Goal: Transaction & Acquisition: Book appointment/travel/reservation

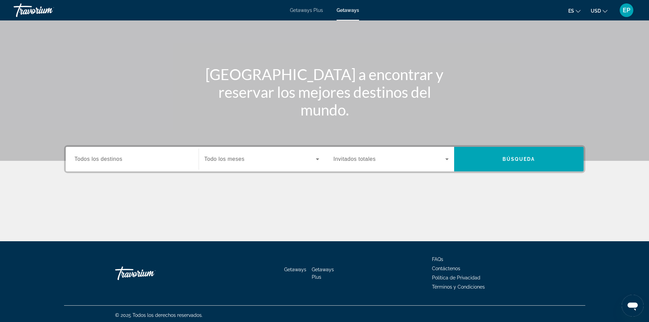
scroll to position [46, 0]
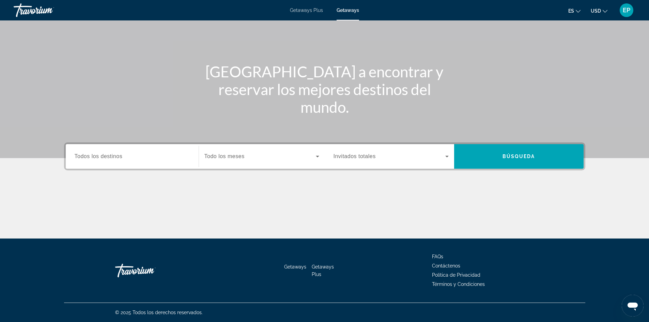
click at [107, 158] on span "Todos los destinos" at bounding box center [99, 156] width 48 height 6
click at [107, 158] on input "Destination Todos los destinos" at bounding box center [132, 157] width 115 height 8
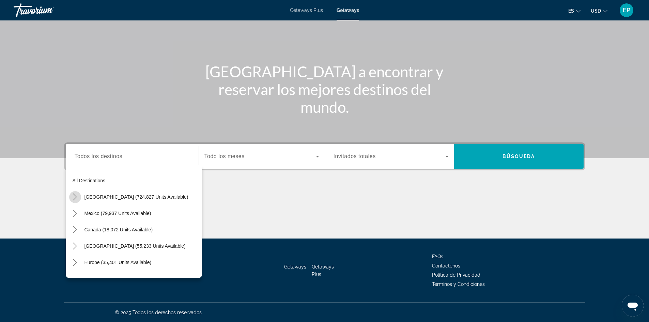
click at [76, 198] on icon "Toggle United States (724,827 units available) submenu" at bounding box center [75, 196] width 4 height 7
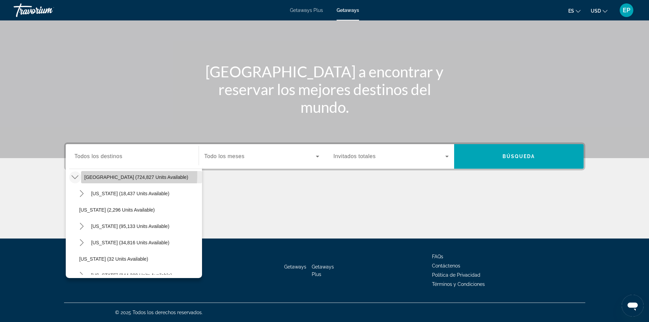
click at [104, 175] on span "[GEOGRAPHIC_DATA] (724,827 units available)" at bounding box center [136, 176] width 104 height 5
type input "**********"
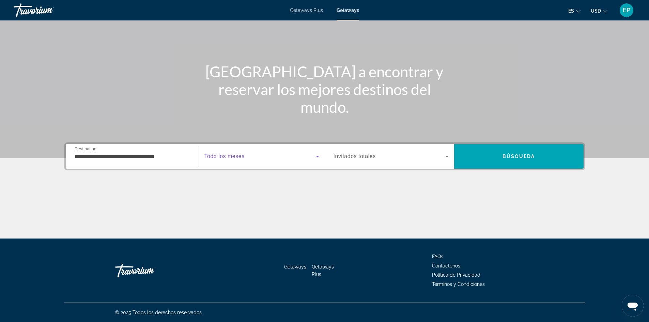
click at [318, 156] on icon "Search widget" at bounding box center [317, 157] width 3 height 2
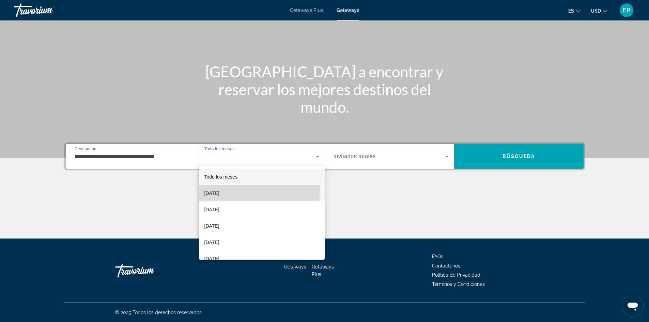
click at [219, 191] on span "[DATE]" at bounding box center [211, 193] width 15 height 8
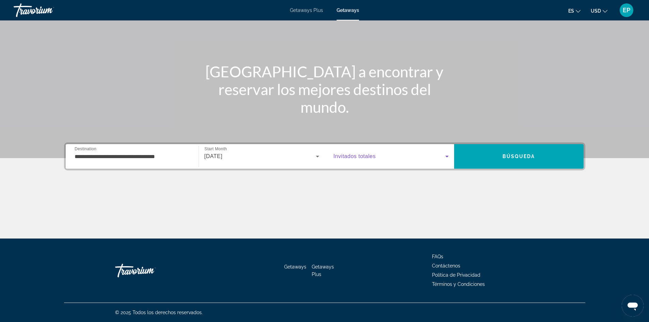
click at [445, 155] on icon "Search widget" at bounding box center [447, 156] width 8 height 8
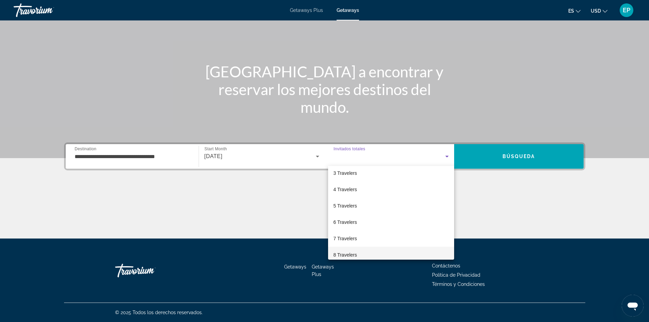
scroll to position [75, 0]
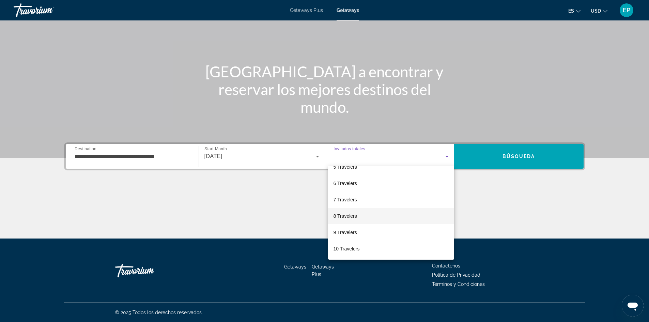
click at [340, 214] on span "8 Travelers" at bounding box center [344, 216] width 23 height 8
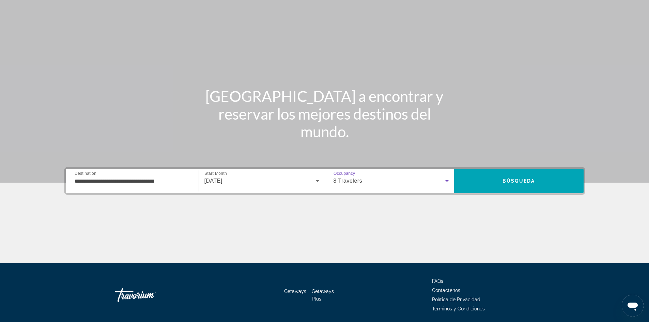
scroll to position [46, 0]
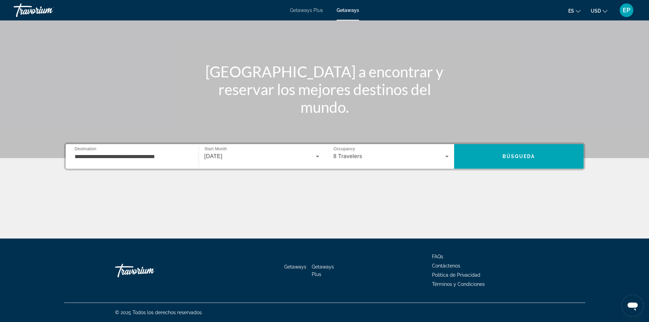
click at [324, 265] on span "Getaways Plus" at bounding box center [323, 270] width 22 height 13
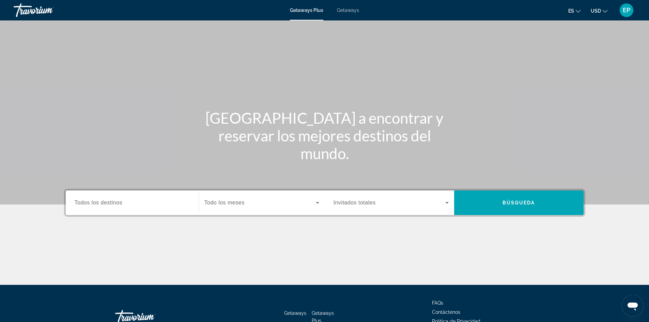
click at [113, 202] on span "Todos los destinos" at bounding box center [99, 203] width 48 height 6
click at [113, 202] on input "Destination Todos los destinos" at bounding box center [132, 203] width 115 height 8
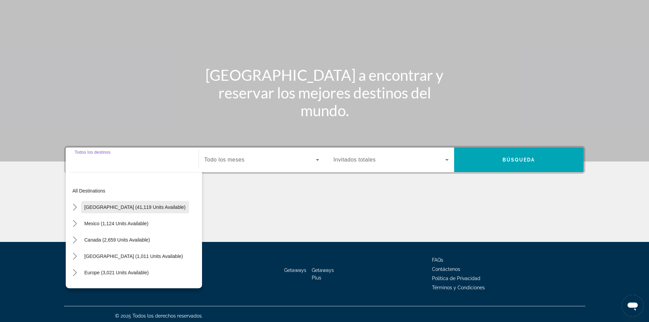
scroll to position [46, 0]
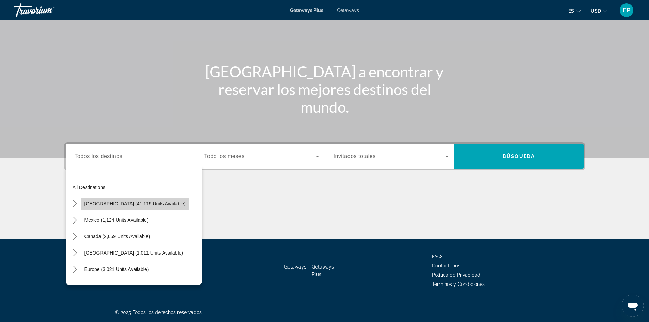
click at [149, 203] on span "[GEOGRAPHIC_DATA] (41,119 units available)" at bounding box center [134, 203] width 101 height 5
type input "**********"
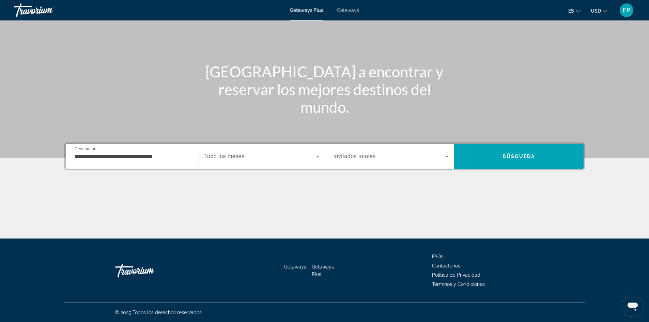
click at [344, 156] on span "Invitados totales" at bounding box center [354, 156] width 42 height 6
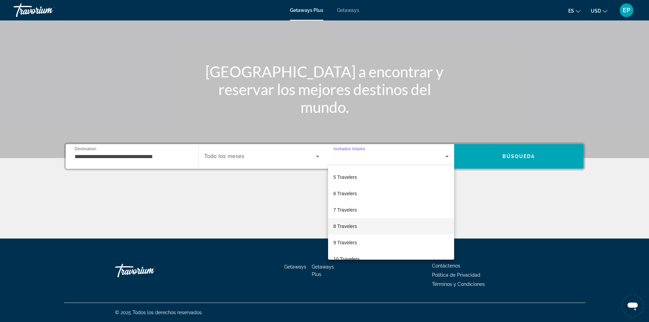
scroll to position [75, 0]
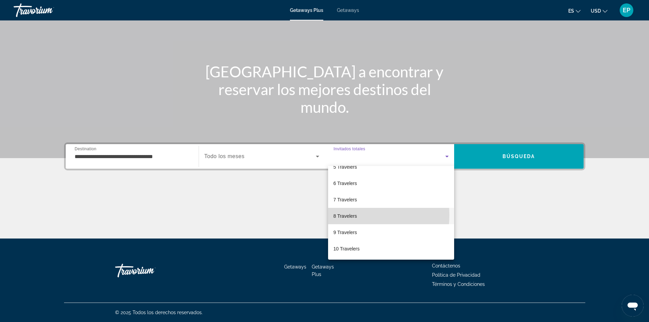
click at [339, 215] on span "8 Travelers" at bounding box center [344, 216] width 23 height 8
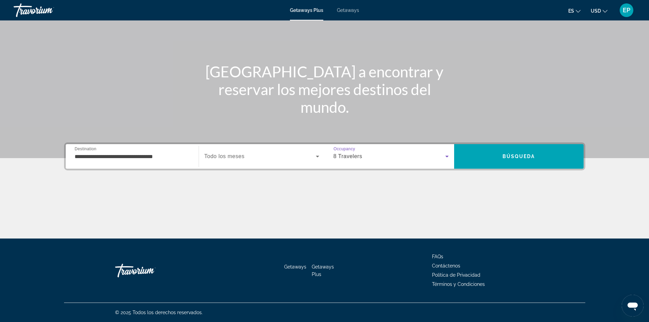
click at [250, 157] on span "Search widget" at bounding box center [259, 156] width 111 height 8
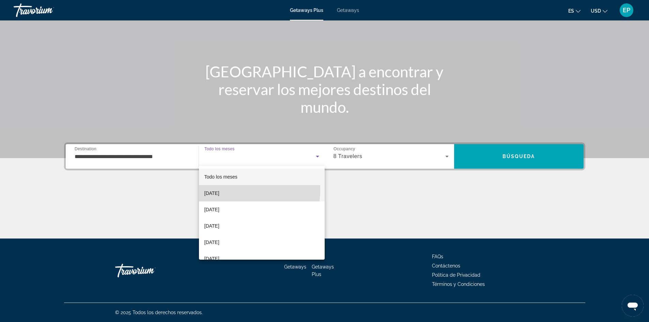
click at [242, 190] on mat-option "[DATE]" at bounding box center [262, 193] width 126 height 16
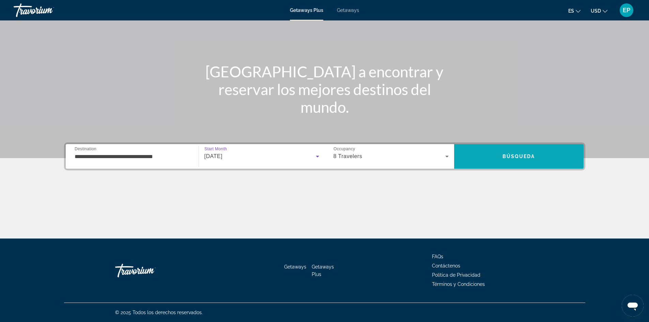
click at [504, 157] on span "Búsqueda" at bounding box center [518, 156] width 33 height 5
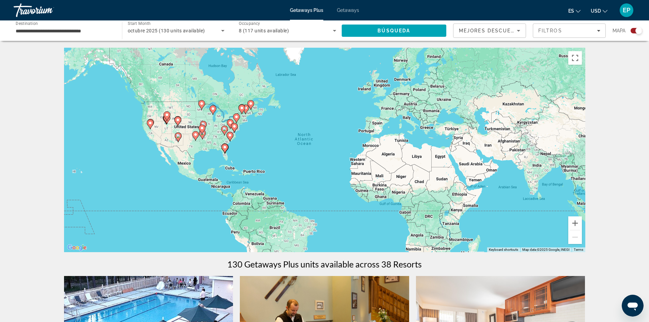
click at [225, 146] on image "Main content" at bounding box center [225, 147] width 4 height 4
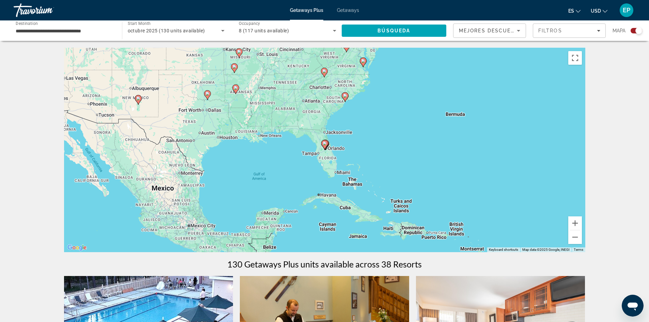
click at [337, 164] on div "To activate drag with keyboard, press Alt + Enter. Once in keyboard drag state,…" at bounding box center [324, 150] width 521 height 204
click at [335, 160] on div "To activate drag with keyboard, press Alt + Enter. Once in keyboard drag state,…" at bounding box center [324, 150] width 521 height 204
click at [337, 174] on div "To activate drag with keyboard, press Alt + Enter. Once in keyboard drag state,…" at bounding box center [324, 150] width 521 height 204
click at [576, 222] on button "Zoom in" at bounding box center [575, 223] width 14 height 14
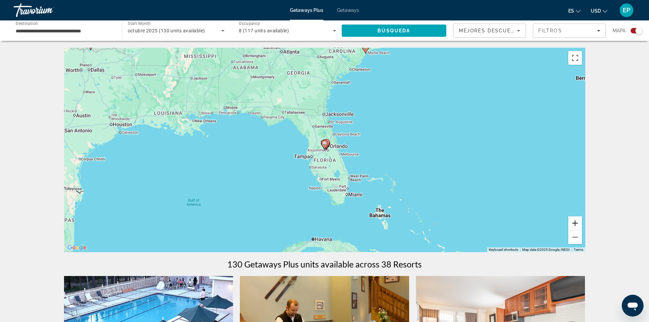
click at [576, 222] on button "Zoom in" at bounding box center [575, 223] width 14 height 14
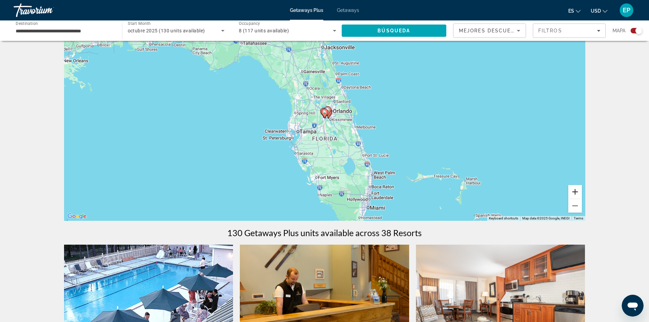
scroll to position [68, 0]
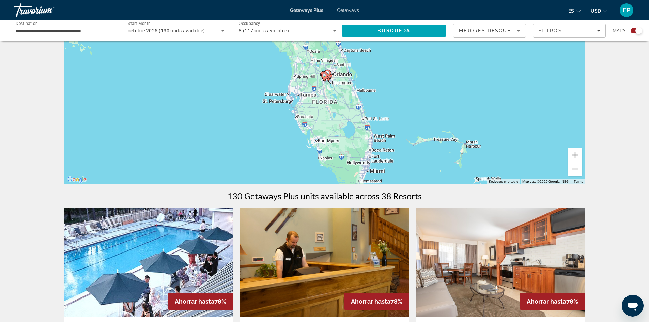
click at [355, 164] on div "To activate drag with keyboard, press Alt + Enter. Once in keyboard drag state,…" at bounding box center [324, 82] width 521 height 204
click at [374, 140] on div "To activate drag with keyboard, press Alt + Enter. Once in keyboard drag state,…" at bounding box center [324, 82] width 521 height 204
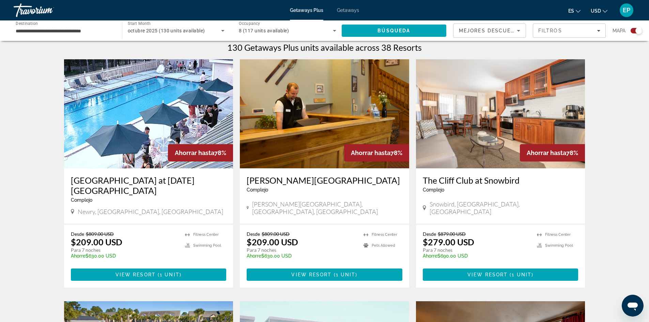
scroll to position [204, 0]
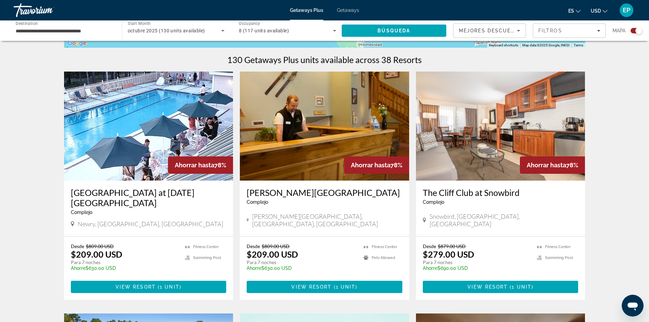
click at [519, 29] on icon "Sort by" at bounding box center [518, 31] width 8 height 8
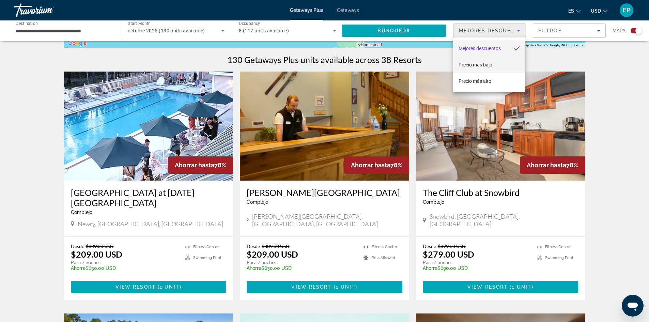
click at [505, 65] on mat-option "Precio más bajo" at bounding box center [489, 65] width 72 height 16
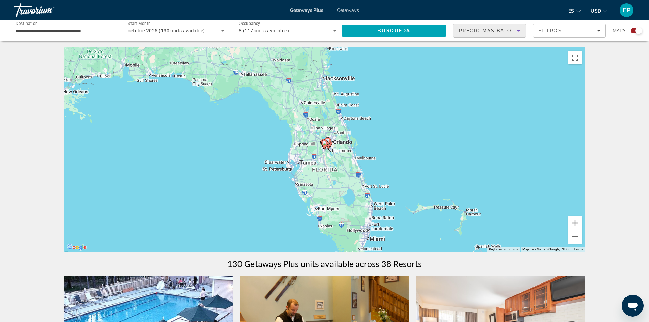
scroll to position [0, 0]
click at [328, 147] on gmp-advanced-marker "Main content" at bounding box center [327, 142] width 7 height 10
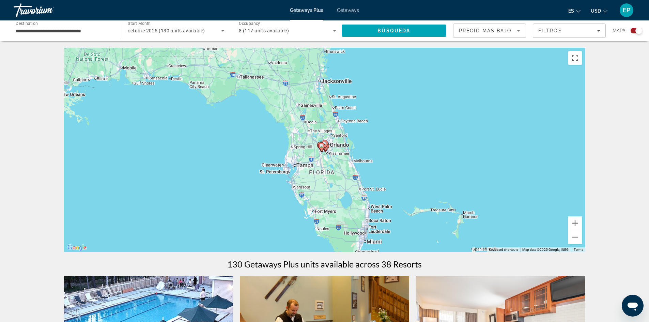
click at [324, 145] on icon "Main content" at bounding box center [321, 147] width 6 height 9
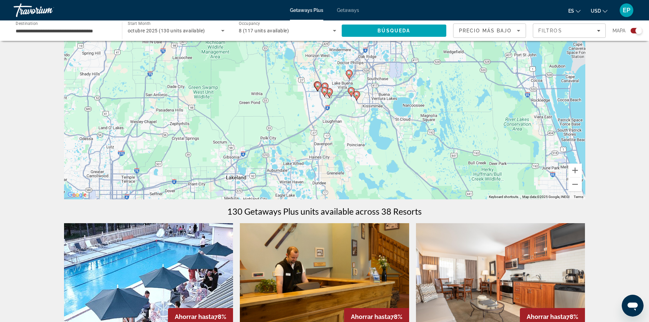
scroll to position [68, 0]
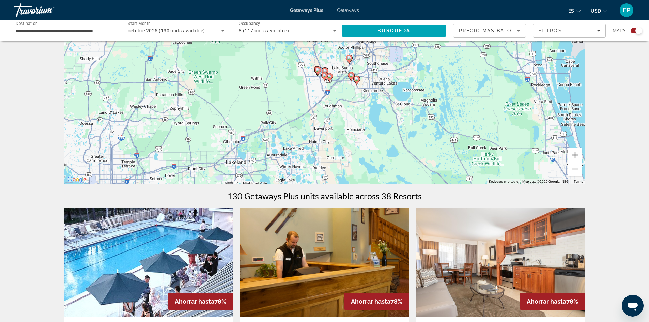
click at [575, 159] on button "Zoom in" at bounding box center [575, 155] width 14 height 14
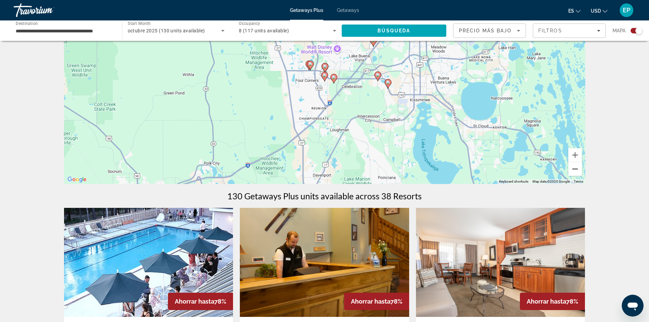
click at [577, 170] on button "Zoom out" at bounding box center [575, 169] width 14 height 14
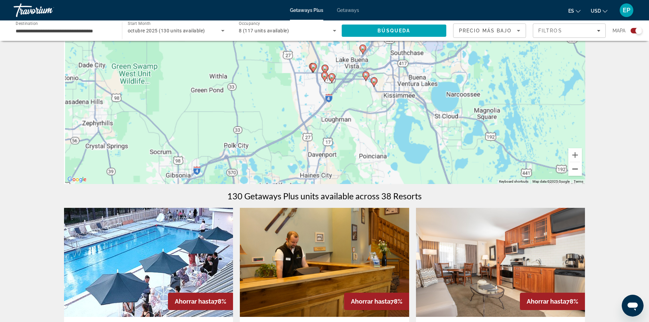
click at [577, 170] on button "Zoom out" at bounding box center [575, 169] width 14 height 14
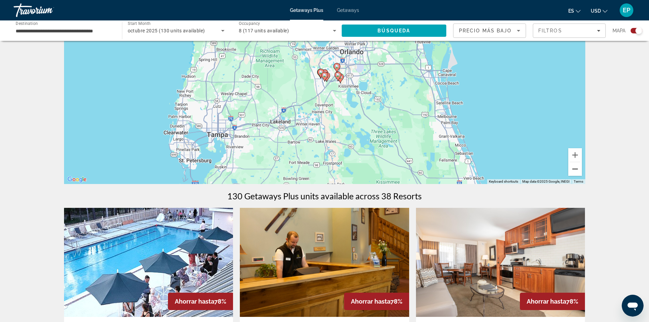
click at [577, 170] on button "Zoom out" at bounding box center [575, 169] width 14 height 14
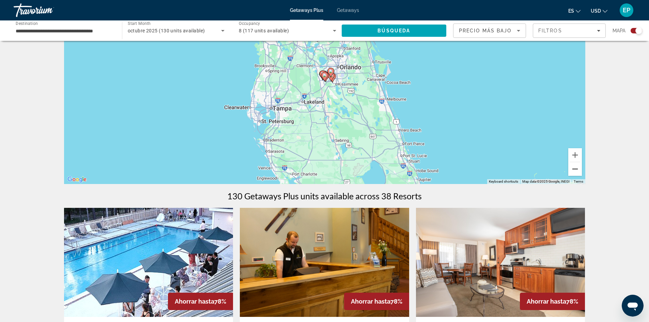
click at [577, 165] on button "Zoom out" at bounding box center [575, 169] width 14 height 14
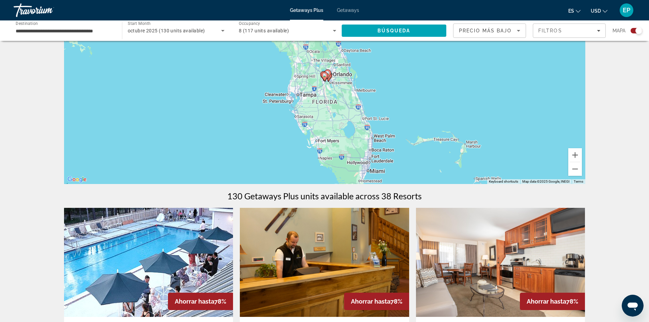
click at [368, 121] on div "To activate drag with keyboard, press Alt + Enter. Once in keyboard drag state,…" at bounding box center [324, 82] width 521 height 204
click at [368, 120] on div "To activate drag with keyboard, press Alt + Enter. Once in keyboard drag state,…" at bounding box center [324, 82] width 521 height 204
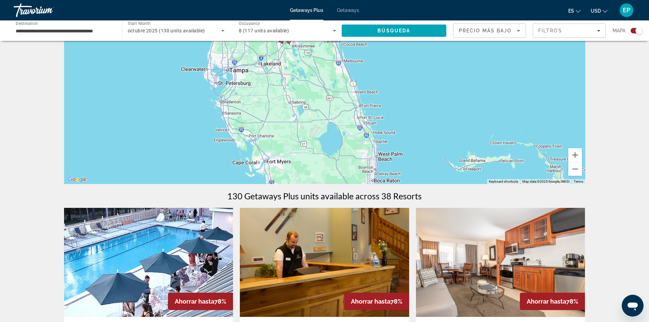
click at [370, 119] on div "To activate drag with keyboard, press Alt + Enter. Once in keyboard drag state,…" at bounding box center [324, 82] width 521 height 204
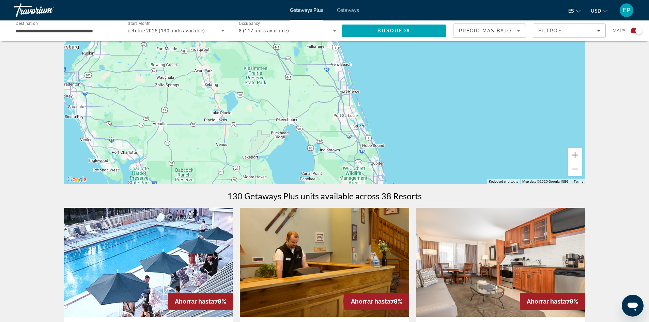
click at [360, 118] on div "To activate drag with keyboard, press Alt + Enter. Once in keyboard drag state,…" at bounding box center [324, 82] width 521 height 204
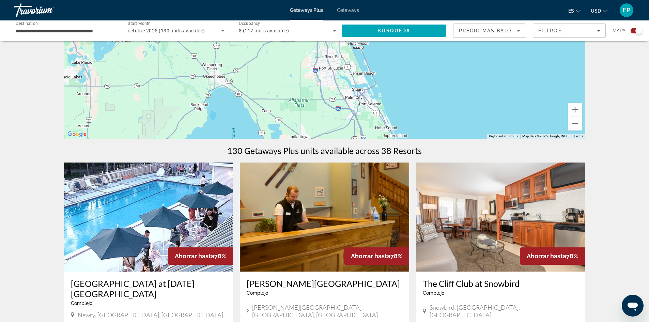
scroll to position [102, 0]
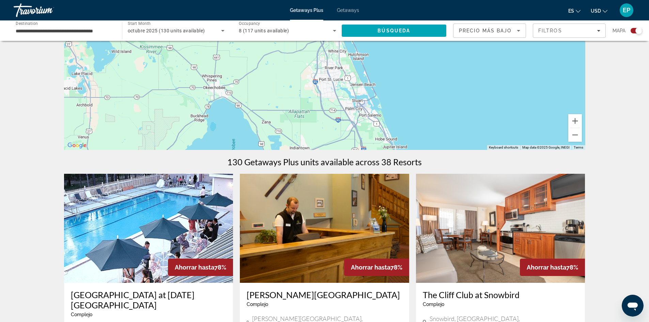
click at [379, 115] on div "Main content" at bounding box center [324, 48] width 521 height 204
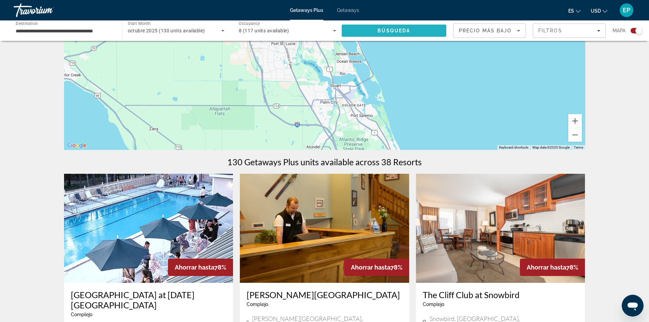
click at [393, 32] on span "Búsqueda" at bounding box center [393, 30] width 33 height 5
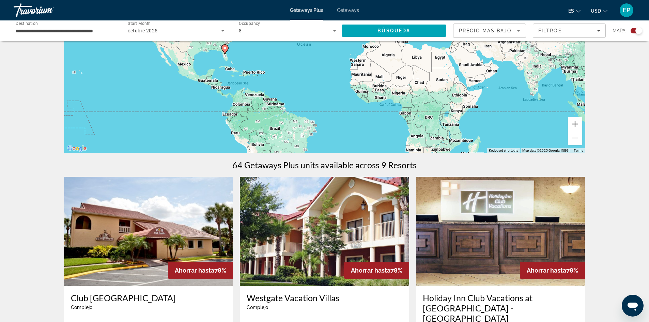
scroll to position [99, 0]
click at [598, 28] on div "Filtros" at bounding box center [569, 30] width 62 height 5
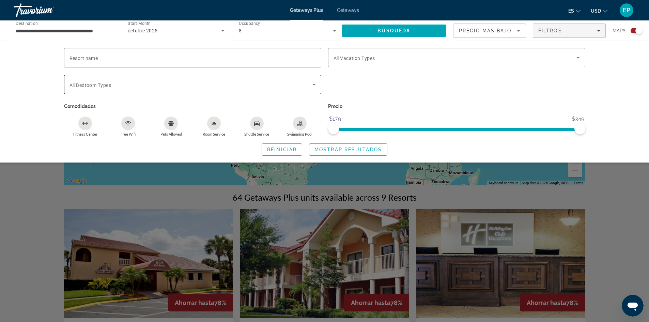
scroll to position [68, 0]
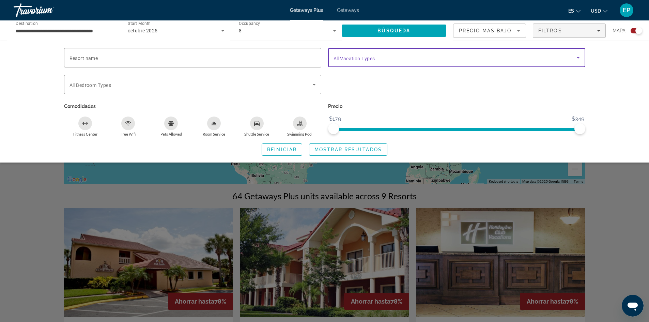
click at [579, 56] on icon "Search widget" at bounding box center [578, 57] width 8 height 8
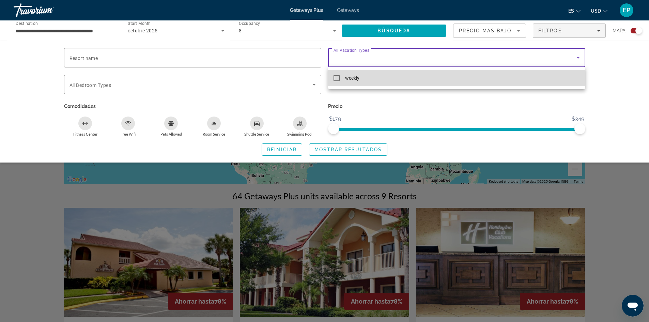
click at [335, 76] on mat-pseudo-checkbox at bounding box center [336, 78] width 6 height 6
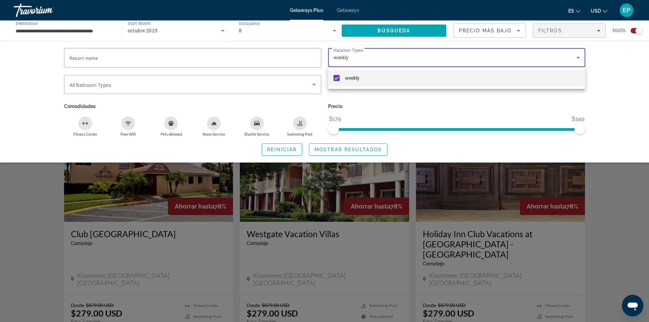
scroll to position [170, 0]
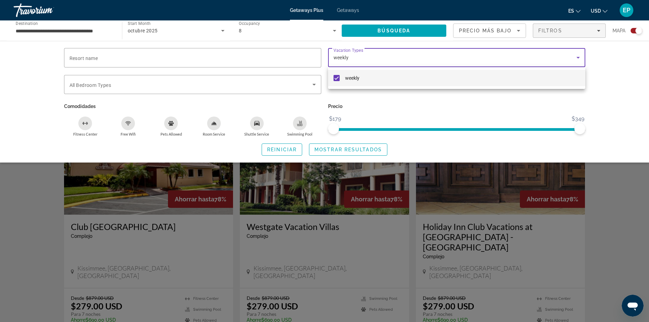
click at [420, 30] on div at bounding box center [324, 161] width 649 height 322
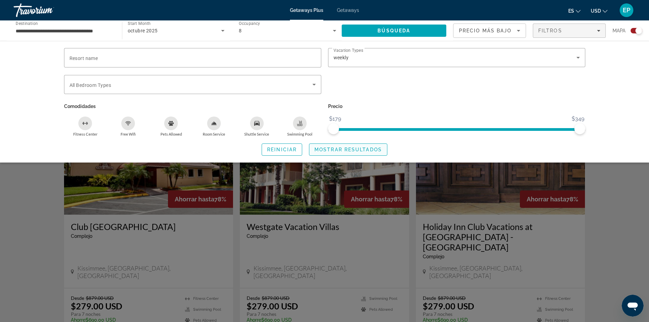
click at [346, 150] on span "Mostrar resultados" at bounding box center [347, 149] width 67 height 5
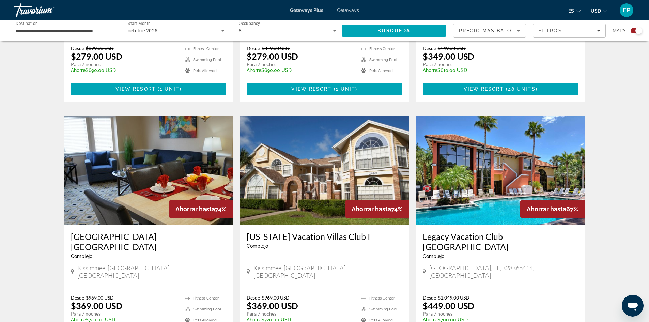
scroll to position [678, 0]
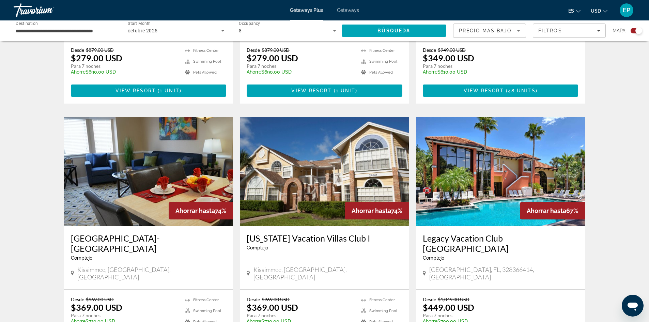
click at [78, 32] on input "**********" at bounding box center [64, 31] width 97 height 8
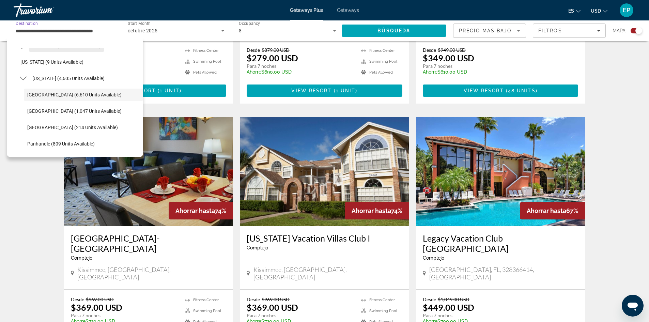
scroll to position [102, 0]
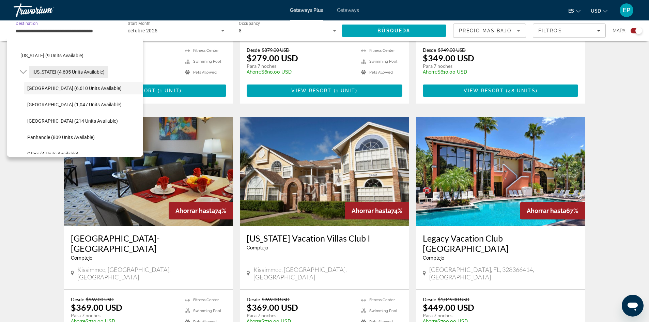
click at [79, 71] on span "[US_STATE] (4,605 units available)" at bounding box center [68, 71] width 72 height 5
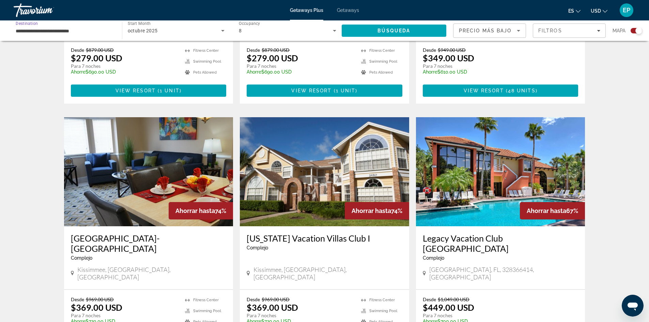
click at [80, 29] on input "**********" at bounding box center [64, 31] width 97 height 8
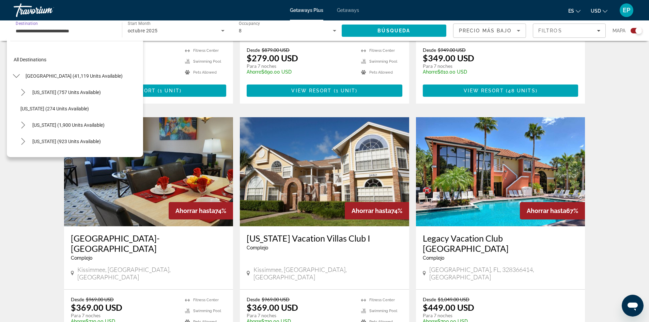
scroll to position [73, 0]
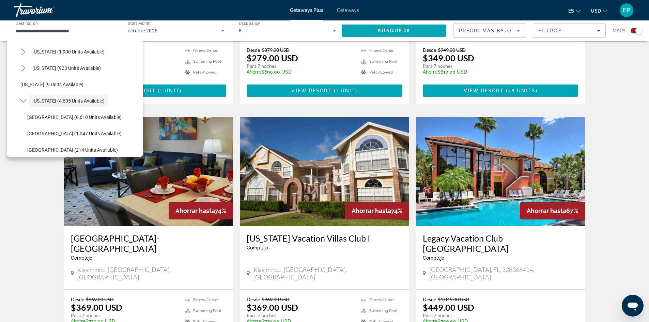
drag, startPoint x: 54, startPoint y: 100, endPoint x: 45, endPoint y: 180, distance: 81.0
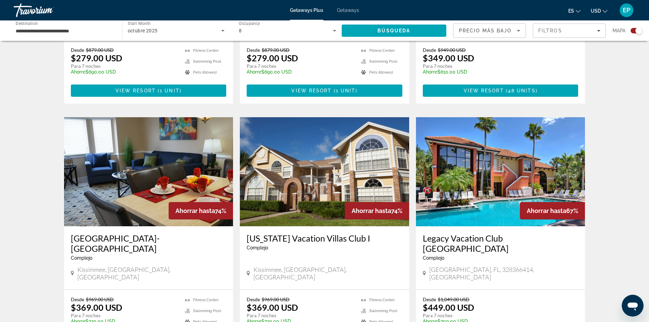
click at [76, 27] on input "**********" at bounding box center [64, 31] width 97 height 8
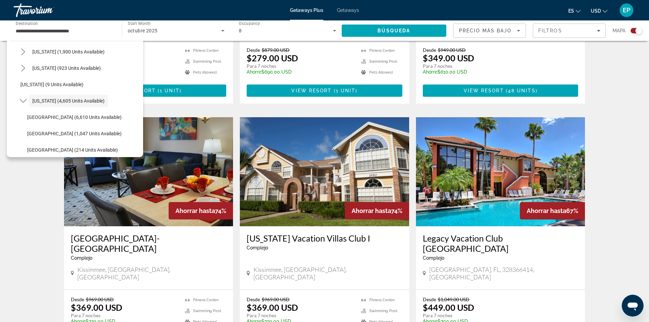
drag, startPoint x: 30, startPoint y: 175, endPoint x: 31, endPoint y: 171, distance: 4.8
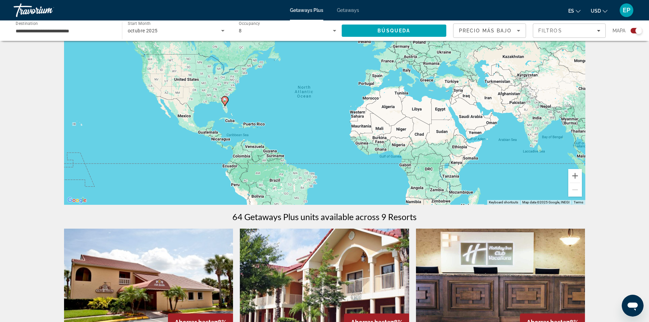
scroll to position [0, 0]
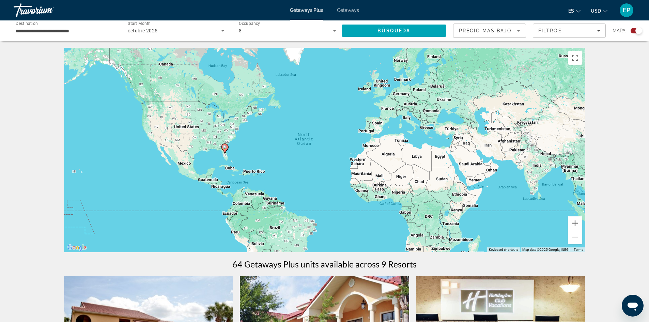
click at [226, 154] on div "To activate drag with keyboard, press Alt + Enter. Once in keyboard drag state,…" at bounding box center [324, 150] width 521 height 204
click at [228, 149] on gmp-advanced-marker "Main content" at bounding box center [224, 148] width 7 height 10
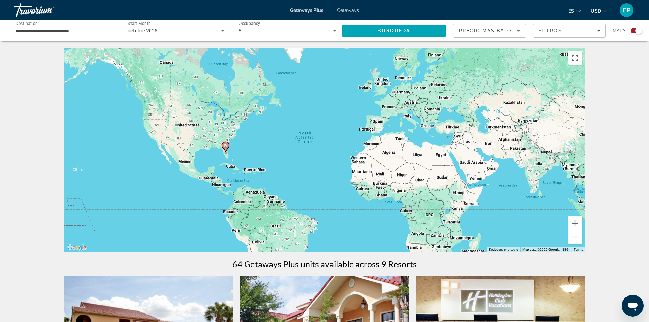
click at [228, 149] on gmp-advanced-marker "Main content" at bounding box center [225, 147] width 7 height 10
type input "**********"
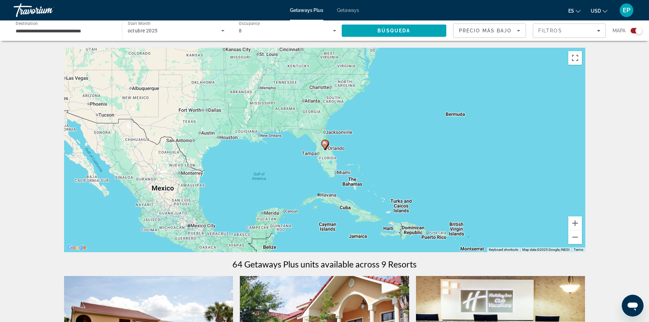
click at [333, 160] on div "To navigate, press the arrow keys. To activate drag with keyboard, press Alt + …" at bounding box center [324, 150] width 521 height 204
click at [333, 160] on div "To activate drag with keyboard, press Alt + Enter. Once in keyboard drag state,…" at bounding box center [324, 150] width 521 height 204
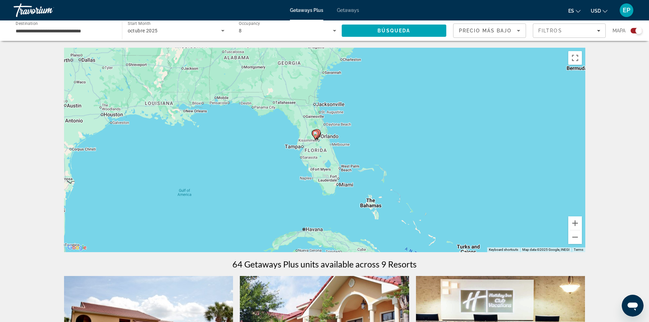
click at [340, 186] on div "To activate drag with keyboard, press Alt + Enter. Once in keyboard drag state,…" at bounding box center [324, 150] width 521 height 204
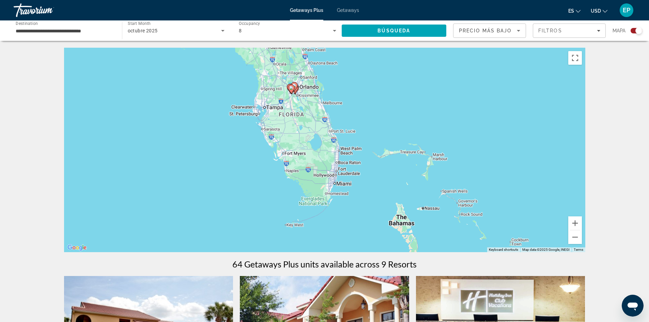
click at [340, 186] on div "To activate drag with keyboard, press Alt + Enter. Once in keyboard drag state,…" at bounding box center [324, 150] width 521 height 204
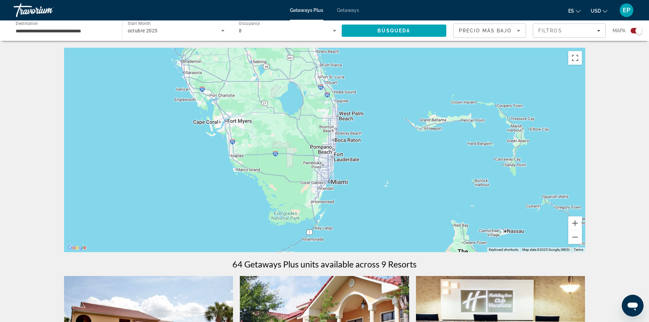
click at [338, 183] on div "Main content" at bounding box center [324, 150] width 521 height 204
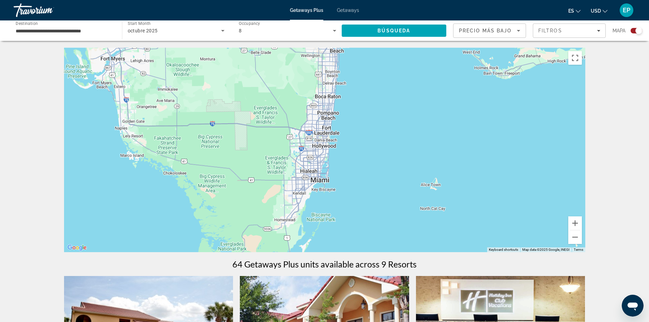
scroll to position [34, 0]
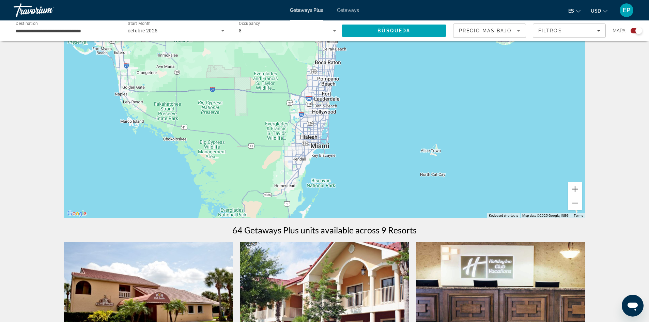
click at [326, 149] on div "Main content" at bounding box center [324, 116] width 521 height 204
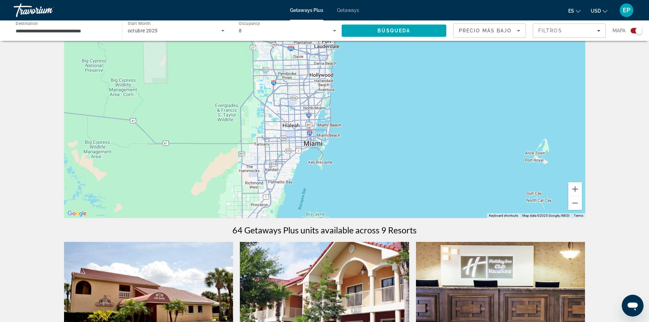
click at [327, 137] on div "Main content" at bounding box center [324, 116] width 521 height 204
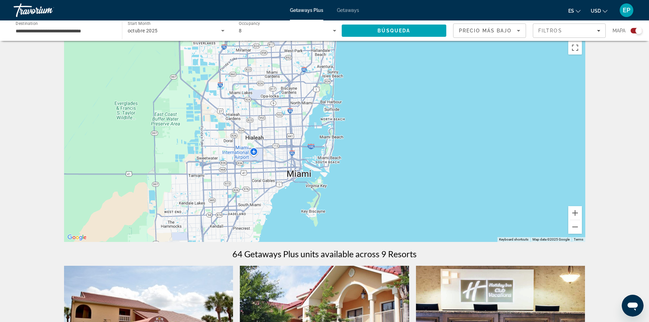
scroll to position [0, 0]
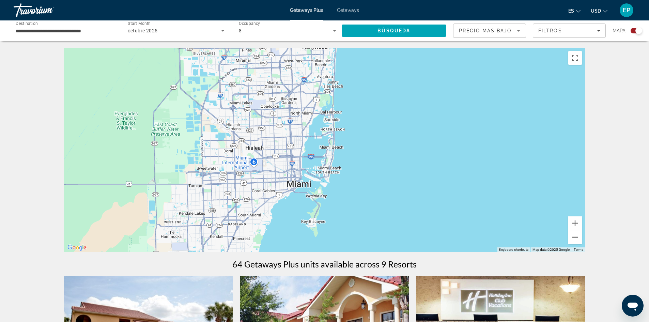
click at [572, 237] on button "Zoom out" at bounding box center [575, 237] width 14 height 14
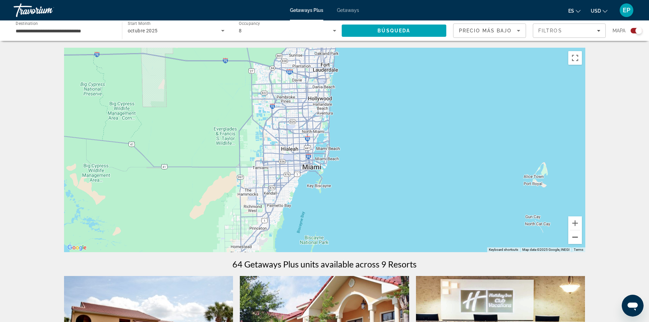
click at [575, 237] on button "Zoom out" at bounding box center [575, 237] width 14 height 14
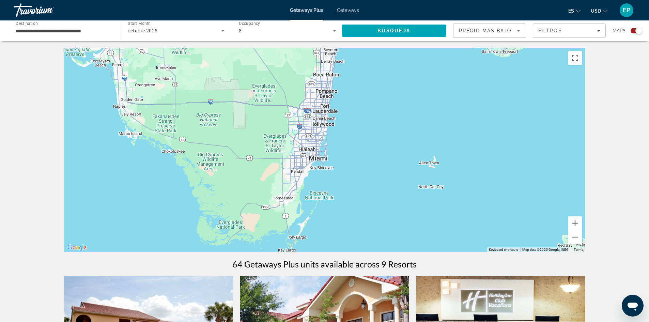
click at [332, 97] on div "Main content" at bounding box center [324, 150] width 521 height 204
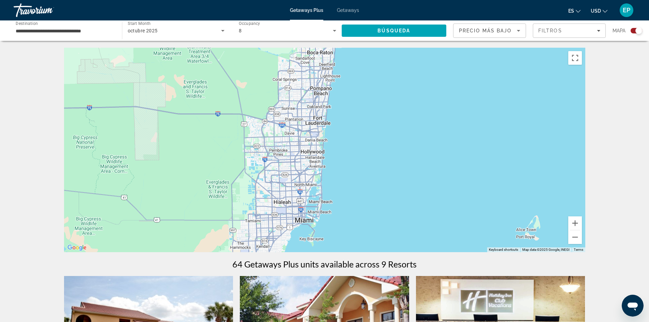
click at [332, 97] on div "Main content" at bounding box center [324, 150] width 521 height 204
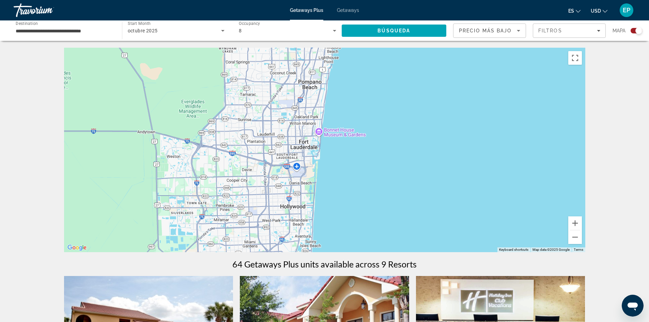
click at [324, 92] on div "Main content" at bounding box center [324, 150] width 521 height 204
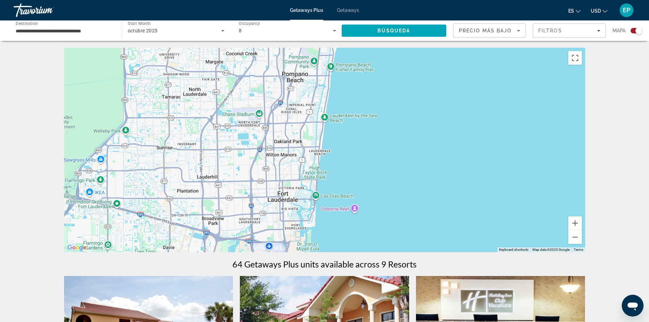
click at [327, 89] on div "Main content" at bounding box center [324, 150] width 521 height 204
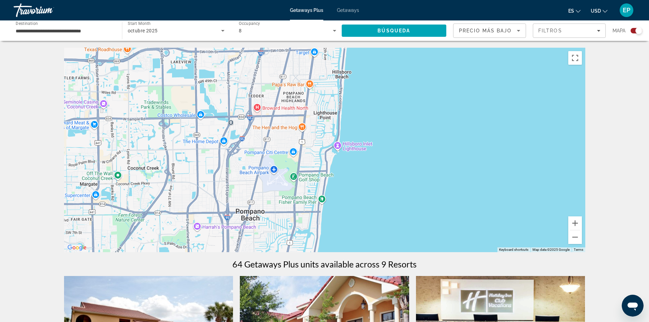
drag, startPoint x: 394, startPoint y: 82, endPoint x: 382, endPoint y: 219, distance: 137.4
click at [382, 225] on div "Main content" at bounding box center [324, 150] width 521 height 204
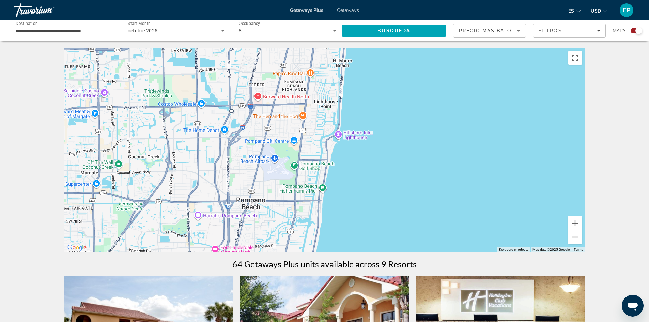
click at [339, 123] on div "Main content" at bounding box center [324, 150] width 521 height 204
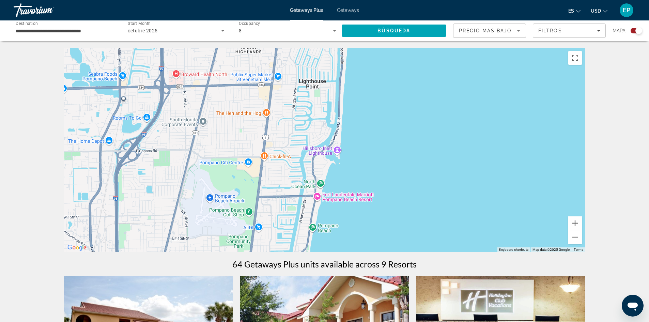
click at [321, 201] on div "Main content" at bounding box center [324, 150] width 521 height 204
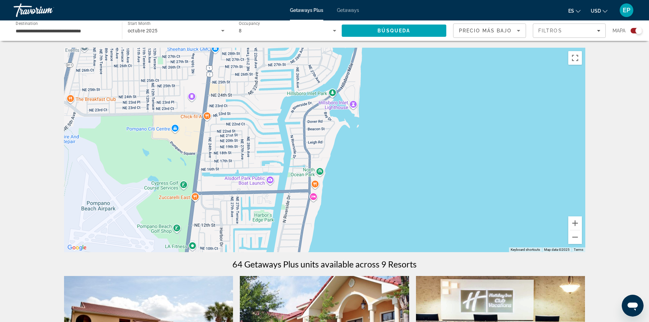
click at [319, 201] on div "Main content" at bounding box center [324, 150] width 521 height 204
click at [319, 202] on div "Main content" at bounding box center [324, 150] width 521 height 204
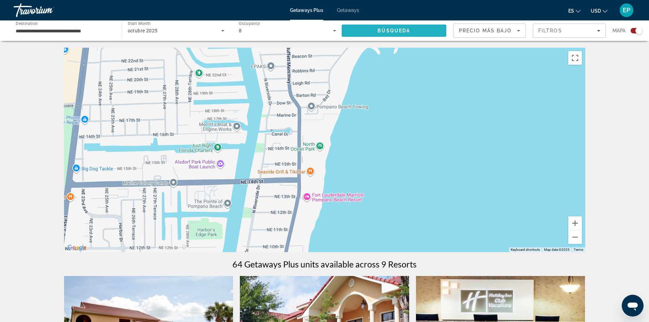
click at [389, 33] on span "Búsqueda" at bounding box center [393, 30] width 33 height 5
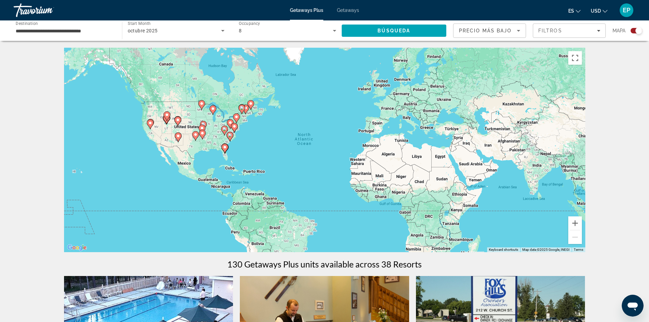
click at [350, 10] on span "Getaways" at bounding box center [348, 9] width 22 height 5
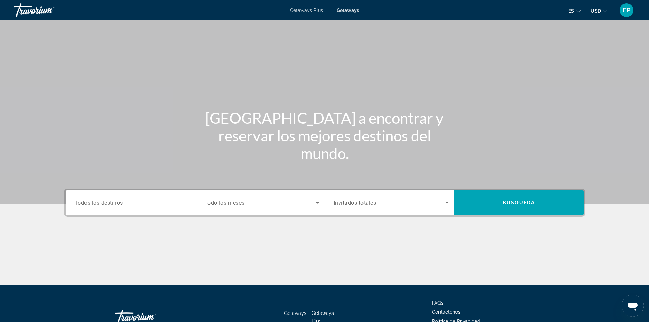
click at [117, 201] on span "Todos los destinos" at bounding box center [99, 202] width 48 height 6
click at [117, 201] on input "Destination Todos los destinos" at bounding box center [132, 203] width 115 height 8
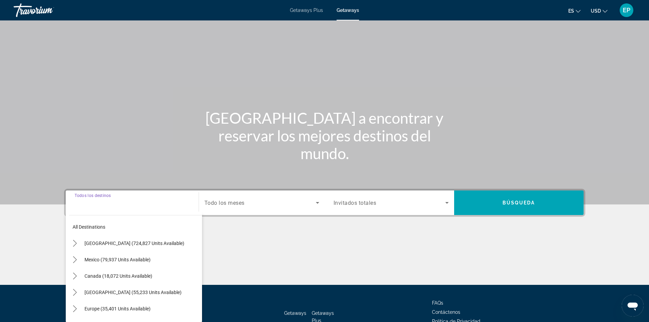
scroll to position [46, 0]
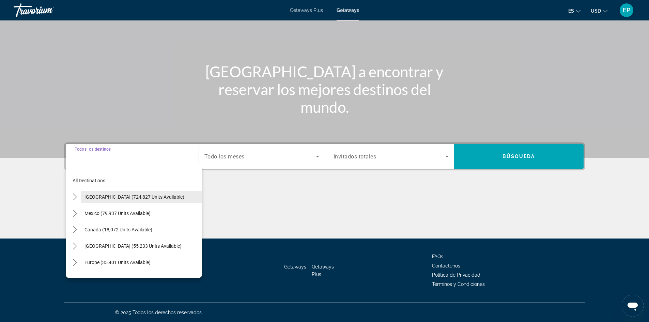
click at [117, 196] on span "[GEOGRAPHIC_DATA] (724,827 units available)" at bounding box center [134, 196] width 100 height 5
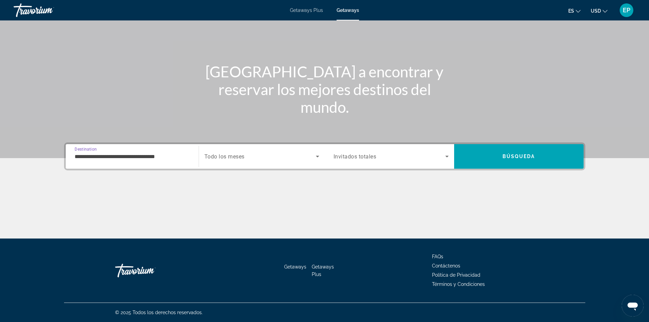
click at [99, 153] on input "**********" at bounding box center [132, 157] width 115 height 8
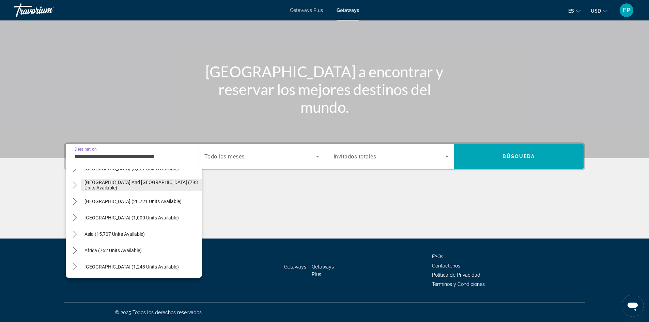
scroll to position [829, 0]
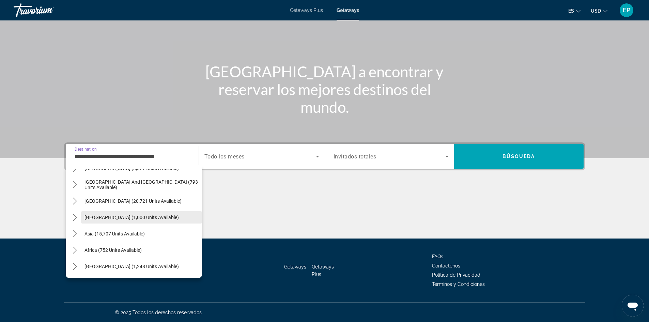
click at [109, 215] on span "[GEOGRAPHIC_DATA] (1,000 units available)" at bounding box center [131, 217] width 94 height 5
type input "**********"
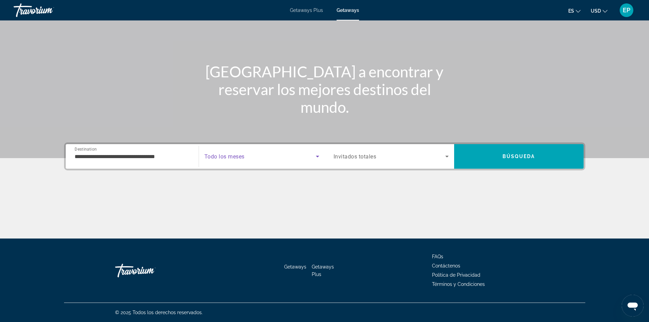
click at [319, 156] on icon "Search widget" at bounding box center [317, 156] width 8 height 8
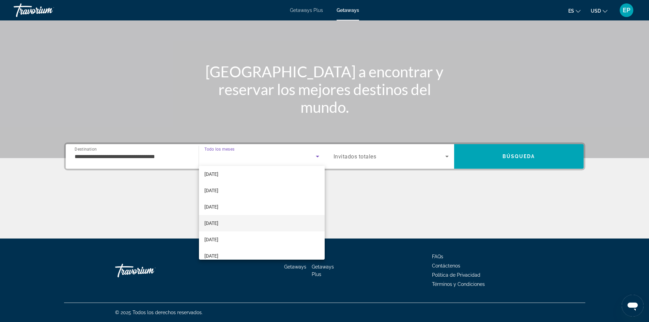
scroll to position [102, 0]
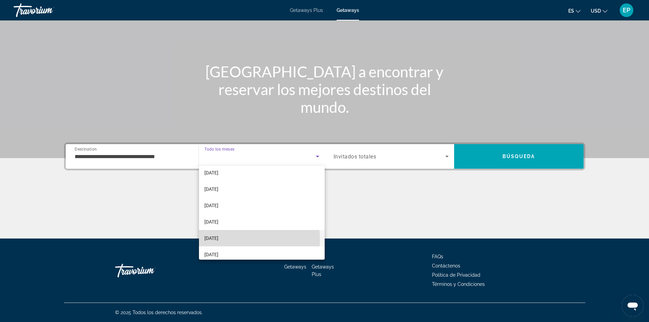
click at [218, 239] on span "[DATE]" at bounding box center [211, 238] width 14 height 8
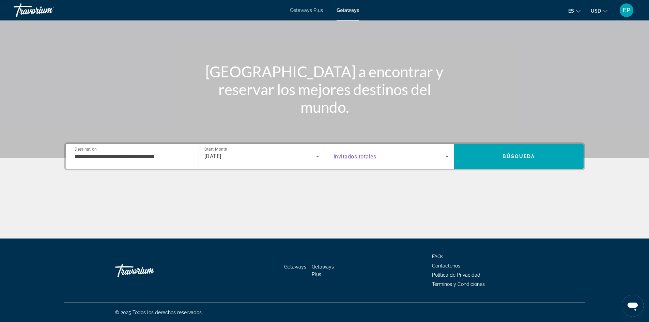
click at [447, 155] on icon "Search widget" at bounding box center [447, 156] width 8 height 8
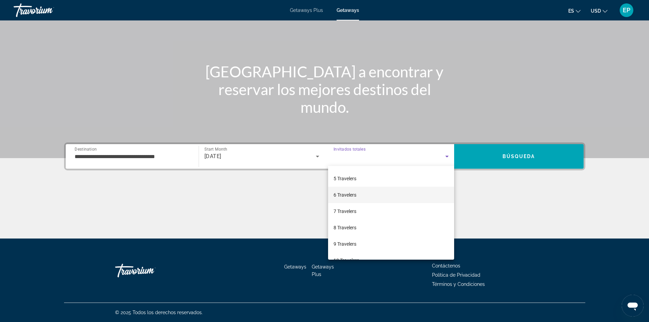
scroll to position [68, 0]
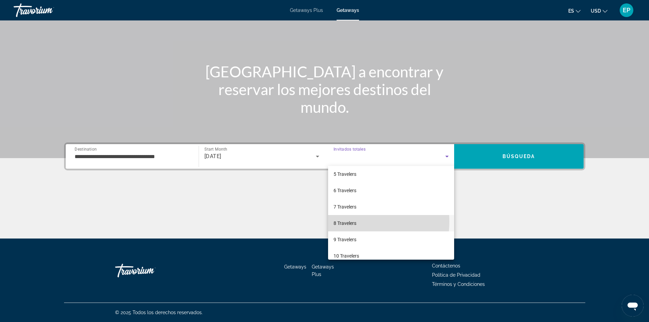
click at [350, 221] on span "8 Travelers" at bounding box center [344, 223] width 23 height 8
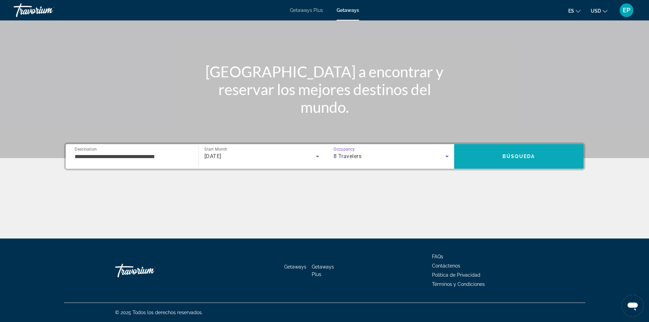
click at [539, 162] on span "Search" at bounding box center [518, 156] width 129 height 16
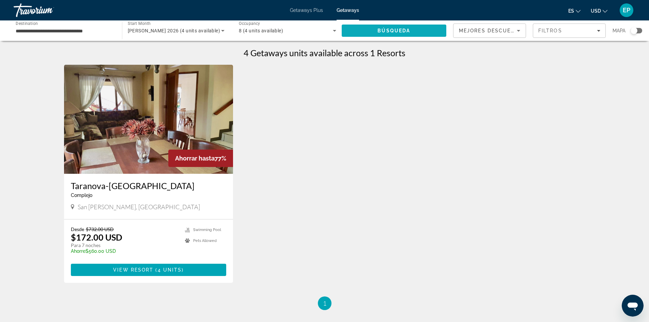
click at [424, 29] on span "Search" at bounding box center [394, 30] width 105 height 16
click at [239, 29] on span "8" at bounding box center [240, 30] width 3 height 5
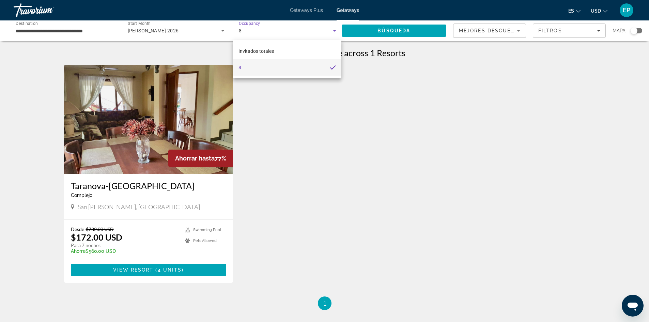
drag, startPoint x: 310, startPoint y: 139, endPoint x: 307, endPoint y: 134, distance: 5.0
click at [308, 136] on div at bounding box center [324, 161] width 649 height 322
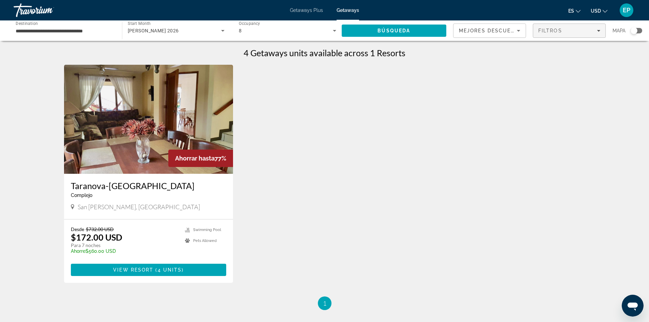
click at [540, 32] on span "Filtros" at bounding box center [550, 30] width 24 height 5
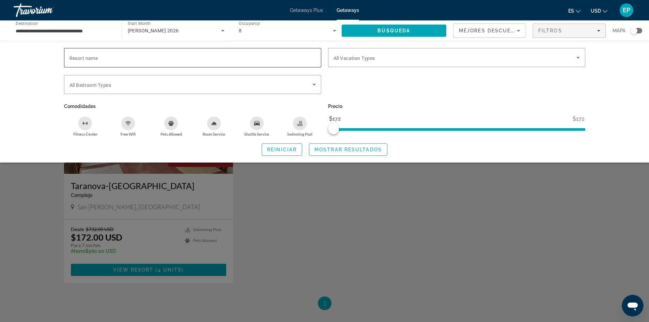
click at [209, 54] on input "Resort name" at bounding box center [192, 58] width 246 height 8
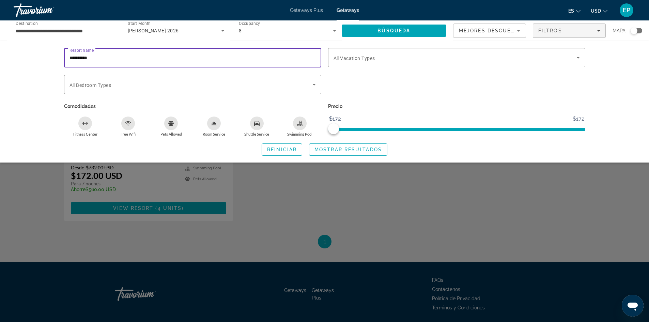
scroll to position [68, 0]
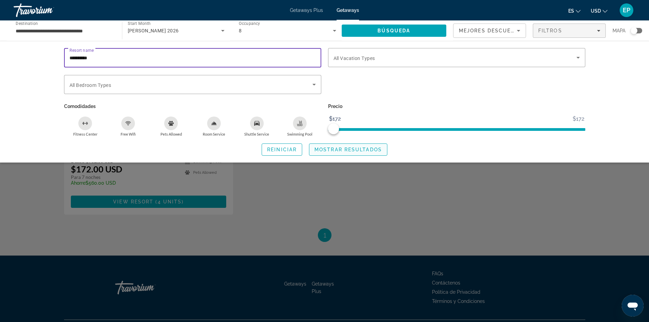
type input "**********"
click at [349, 150] on span "Mostrar resultados" at bounding box center [347, 149] width 67 height 5
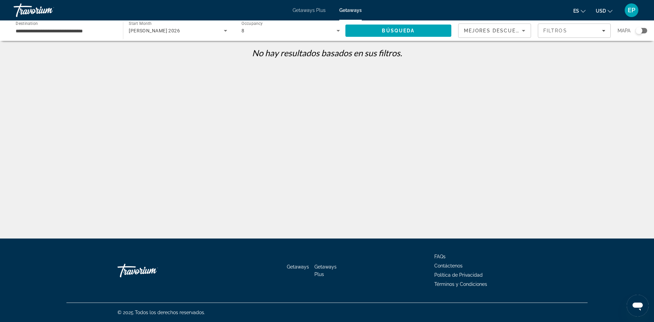
click at [327, 10] on li "Getaways Plus" at bounding box center [312, 9] width 40 height 5
click at [314, 8] on span "Getaways Plus" at bounding box center [308, 9] width 33 height 5
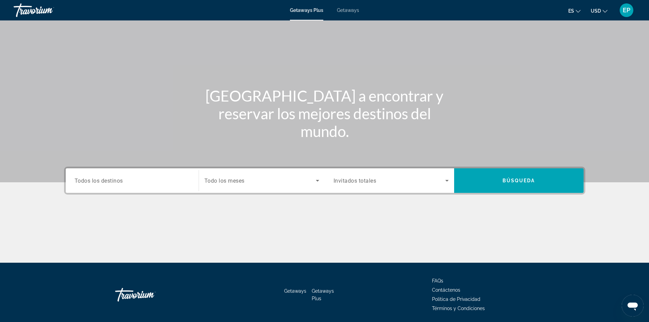
scroll to position [34, 0]
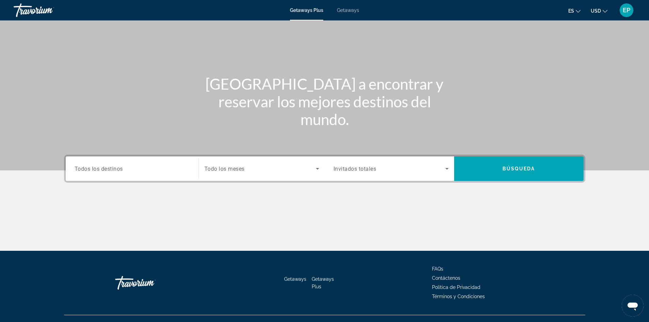
click at [158, 167] on input "Destination Todos los destinos" at bounding box center [132, 169] width 115 height 8
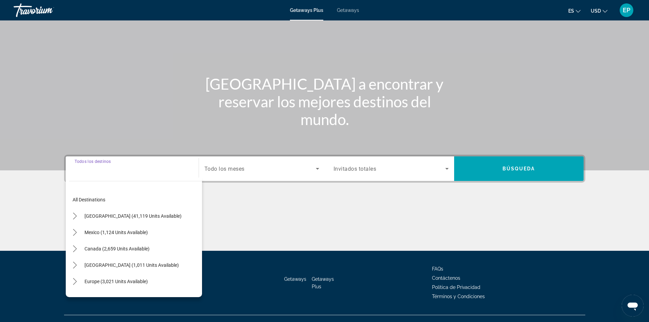
scroll to position [46, 0]
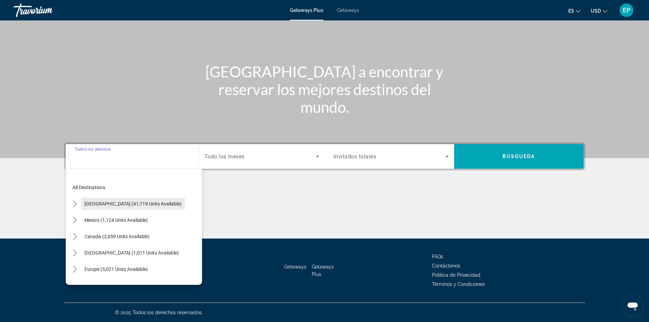
click at [109, 203] on span "[GEOGRAPHIC_DATA] (41,119 units available)" at bounding box center [132, 203] width 97 height 5
type input "**********"
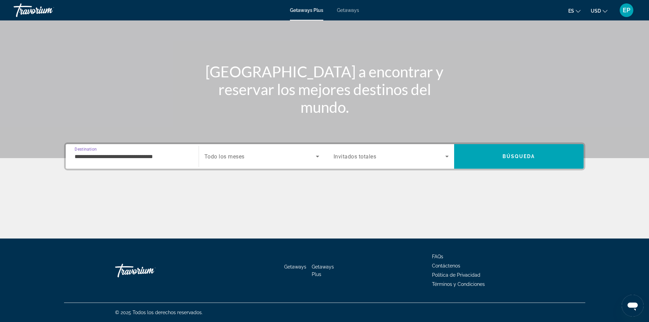
click at [317, 155] on icon "Search widget" at bounding box center [317, 156] width 8 height 8
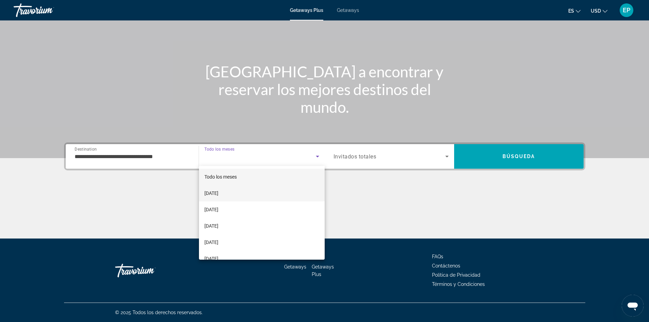
click at [218, 192] on span "[DATE]" at bounding box center [211, 193] width 14 height 8
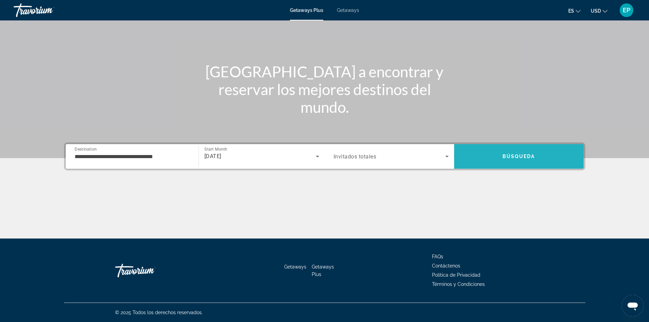
click at [519, 154] on span "Búsqueda" at bounding box center [518, 156] width 33 height 5
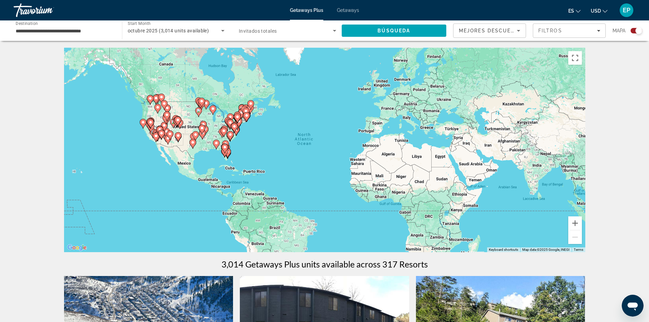
click at [225, 152] on icon "Main content" at bounding box center [224, 148] width 6 height 9
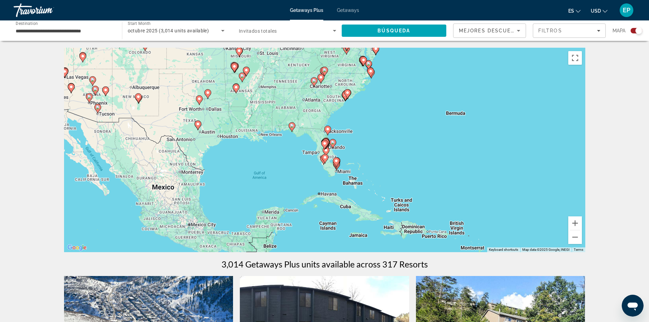
click at [337, 161] on image "Main content" at bounding box center [336, 161] width 4 height 4
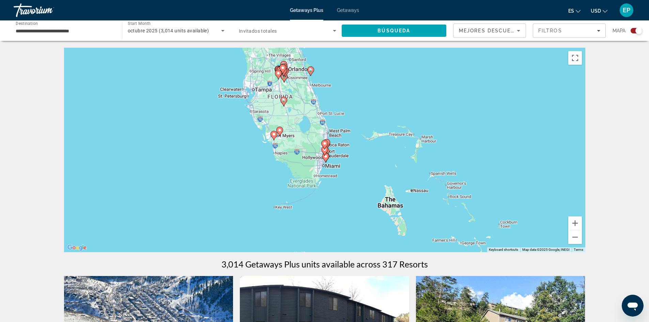
click at [326, 154] on gmp-advanced-marker "Main content" at bounding box center [324, 151] width 7 height 10
type input "**********"
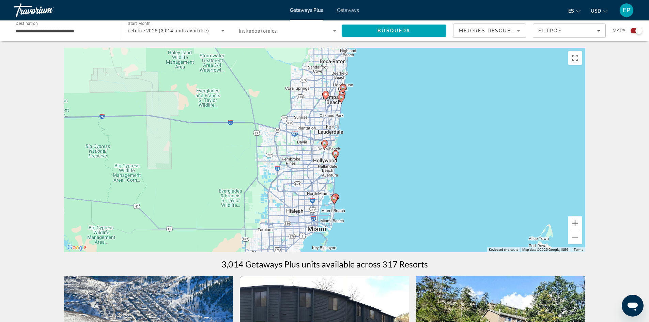
click at [333, 162] on div "To navigate, press the arrow keys. To activate drag with keyboard, press Alt + …" at bounding box center [324, 150] width 521 height 204
click at [333, 162] on div "To activate drag with keyboard, press Alt + Enter. Once in keyboard drag state,…" at bounding box center [324, 150] width 521 height 204
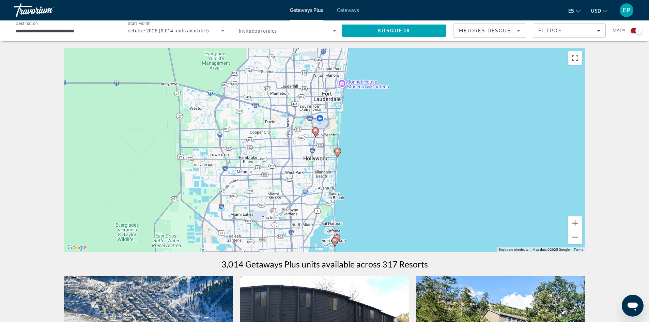
click at [328, 159] on div "To activate drag with keyboard, press Alt + Enter. Once in keyboard drag state,…" at bounding box center [324, 150] width 521 height 204
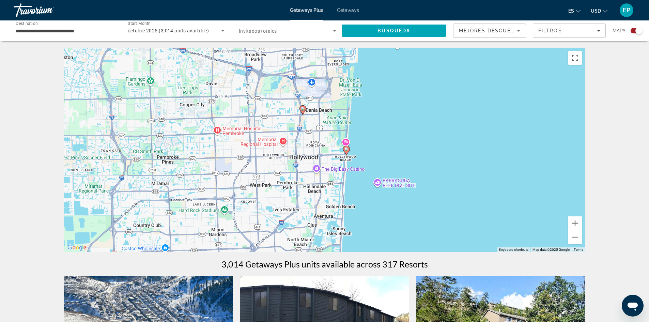
click at [346, 158] on div "To activate drag with keyboard, press Alt + Enter. Once in keyboard drag state,…" at bounding box center [324, 150] width 521 height 204
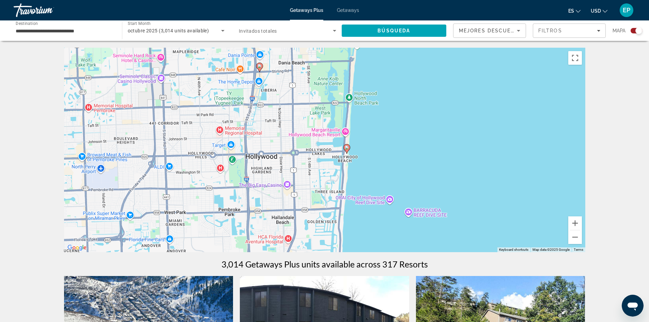
click at [346, 158] on div "To activate drag with keyboard, press Alt + Enter. Once in keyboard drag state,…" at bounding box center [324, 150] width 521 height 204
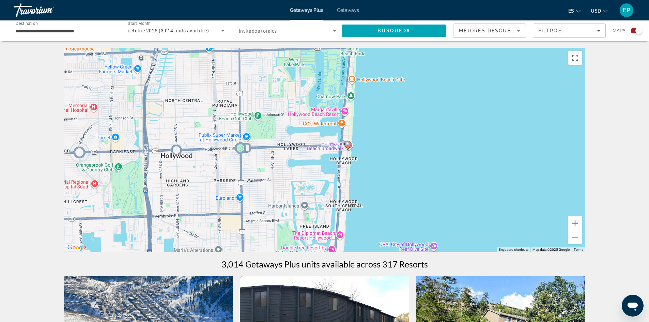
click at [346, 158] on div "To activate drag with keyboard, press Alt + Enter. Once in keyboard drag state,…" at bounding box center [324, 150] width 521 height 204
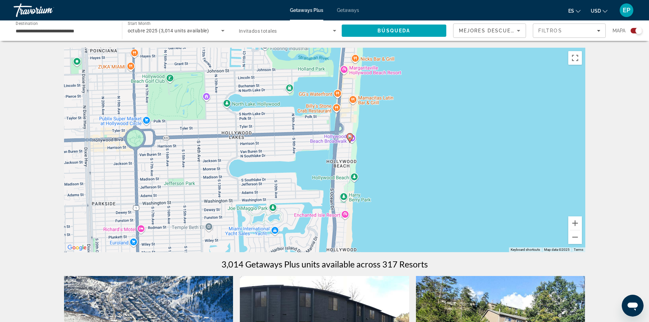
click at [344, 179] on div "To activate drag with keyboard, press Alt + Enter. Once in keyboard drag state,…" at bounding box center [324, 150] width 521 height 204
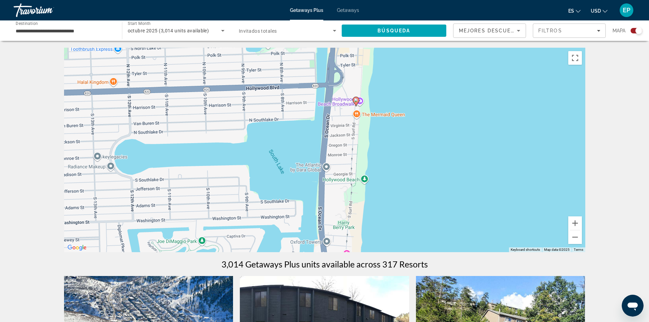
click at [344, 179] on div "To activate drag with keyboard, press Alt + Enter. Once in keyboard drag state,…" at bounding box center [324, 150] width 521 height 204
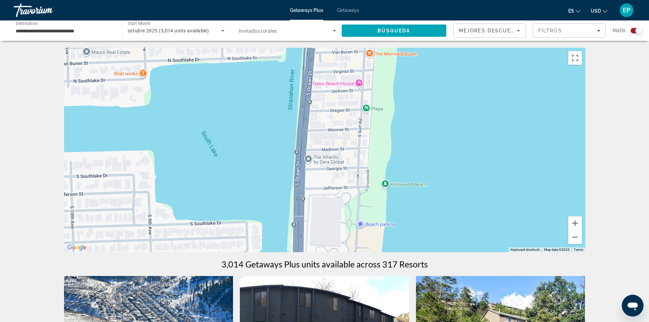
click at [344, 182] on div "To activate drag with keyboard, press Alt + Enter. Once in keyboard drag state,…" at bounding box center [324, 150] width 521 height 204
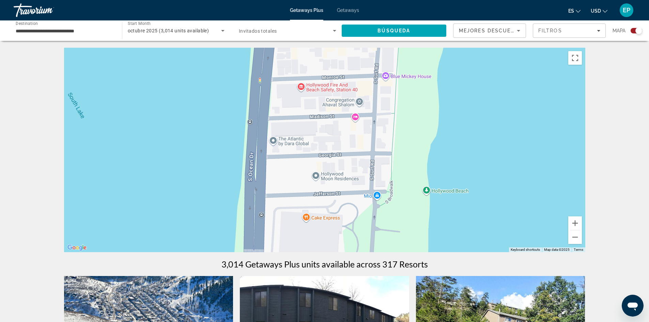
scroll to position [68, 0]
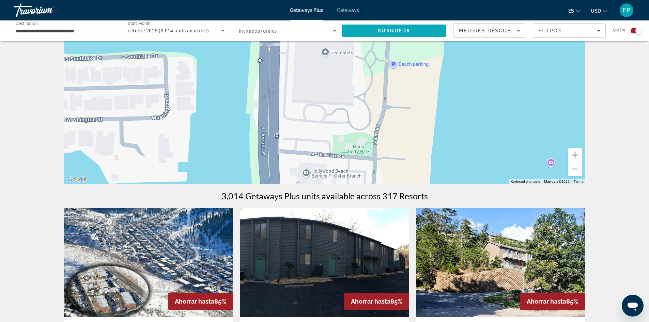
drag, startPoint x: 353, startPoint y: 168, endPoint x: 370, endPoint y: 30, distance: 138.2
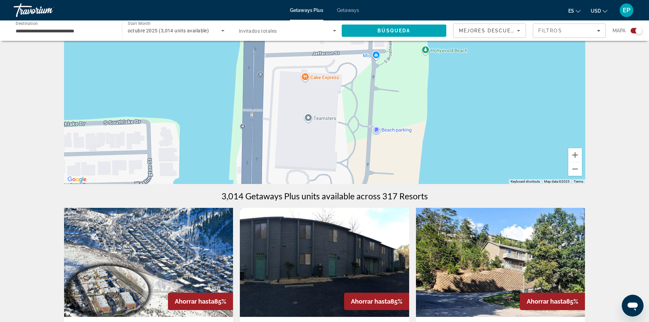
drag, startPoint x: 397, startPoint y: 145, endPoint x: 380, endPoint y: 208, distance: 65.3
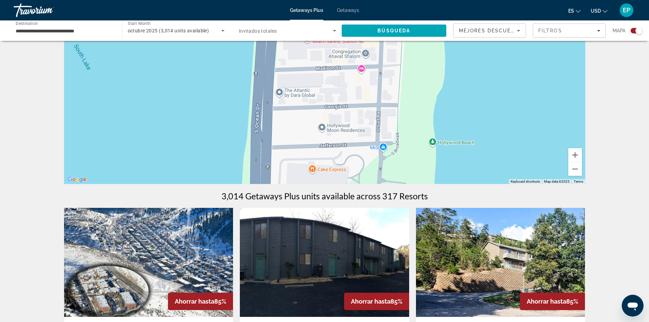
drag, startPoint x: 403, startPoint y: 85, endPoint x: 410, endPoint y: 179, distance: 94.6
click at [410, 179] on div "Main content" at bounding box center [324, 82] width 521 height 204
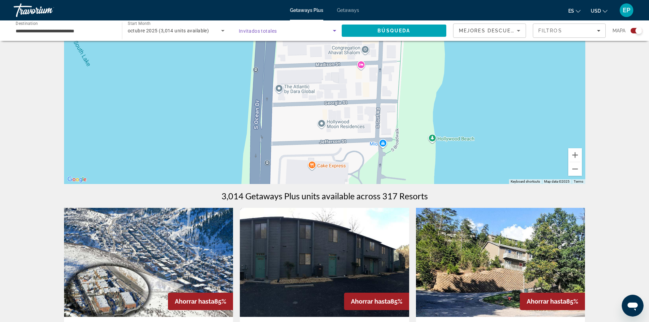
click at [335, 31] on icon "Search widget" at bounding box center [334, 31] width 3 height 2
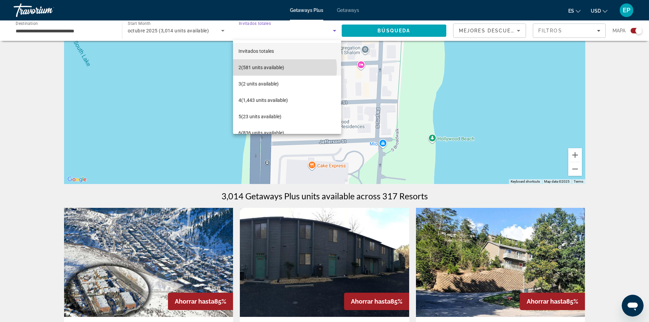
click at [283, 68] on span "2 (581 units available)" at bounding box center [261, 67] width 46 height 8
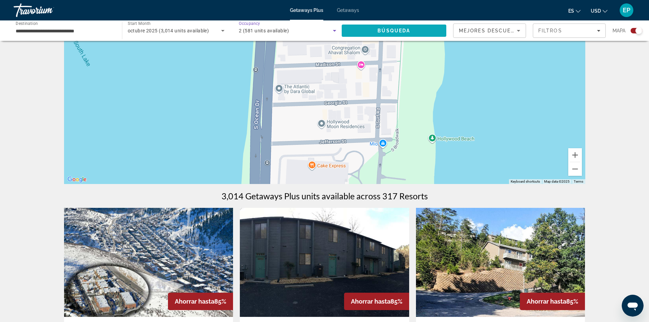
click at [387, 31] on span "Búsqueda" at bounding box center [393, 30] width 33 height 5
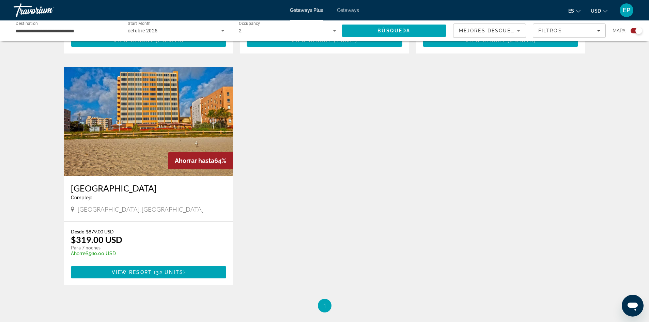
scroll to position [1011, 0]
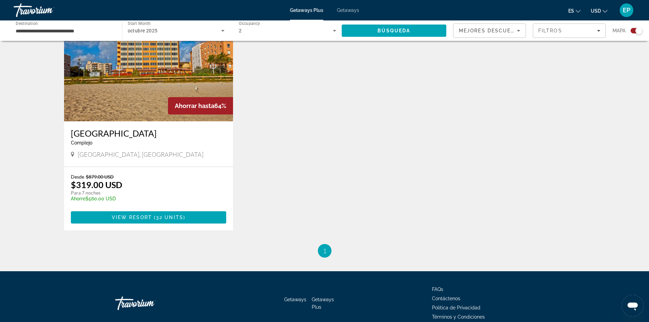
click at [326, 244] on li "You're on page 1" at bounding box center [325, 251] width 14 height 14
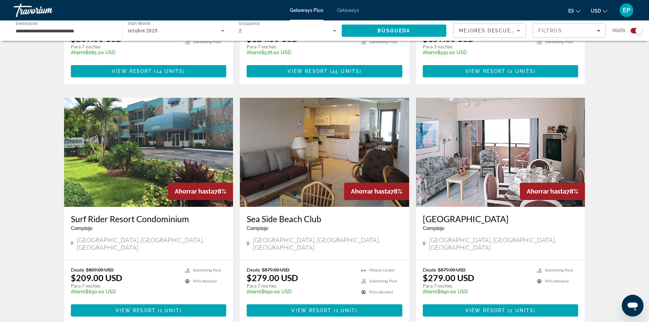
scroll to position [364, 0]
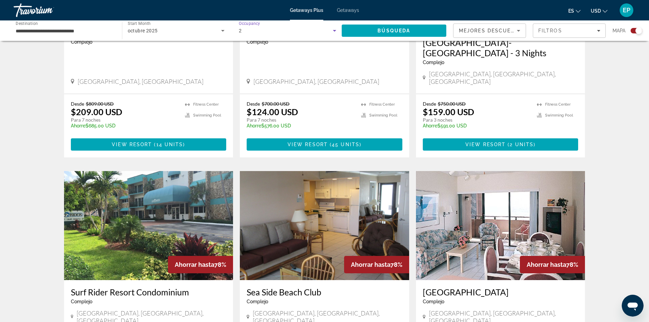
click at [331, 31] on icon "Search widget" at bounding box center [334, 31] width 8 height 8
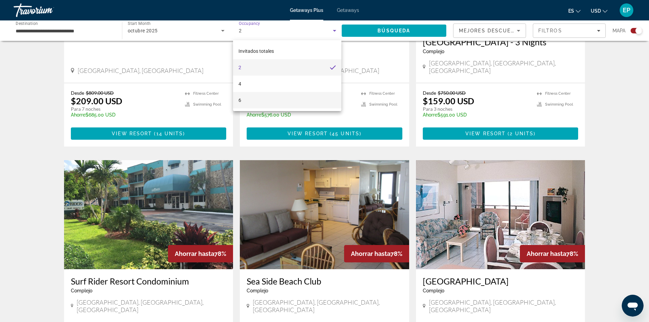
scroll to position [330, 0]
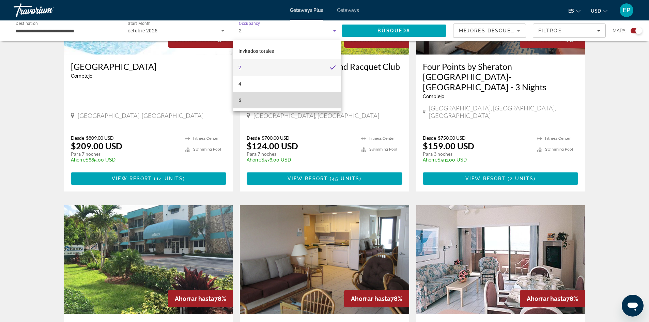
click at [321, 98] on mat-option "6" at bounding box center [287, 100] width 108 height 16
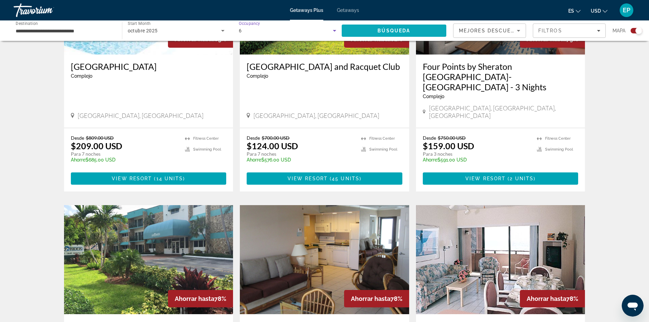
click at [391, 28] on span "Búsqueda" at bounding box center [393, 30] width 33 height 5
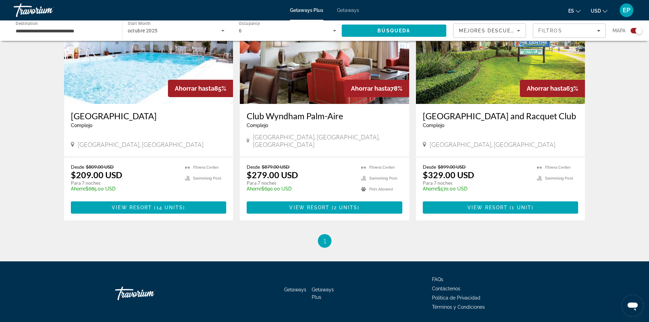
scroll to position [296, 0]
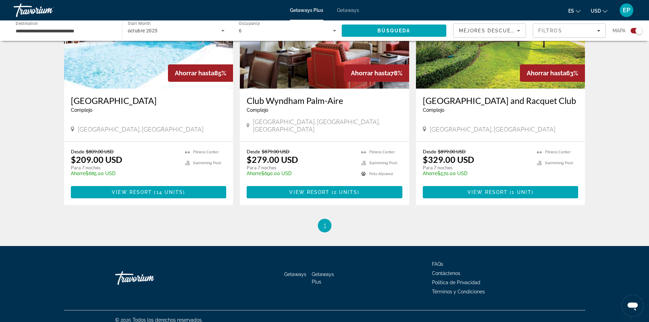
click at [296, 271] on span "Getaways" at bounding box center [295, 273] width 22 height 5
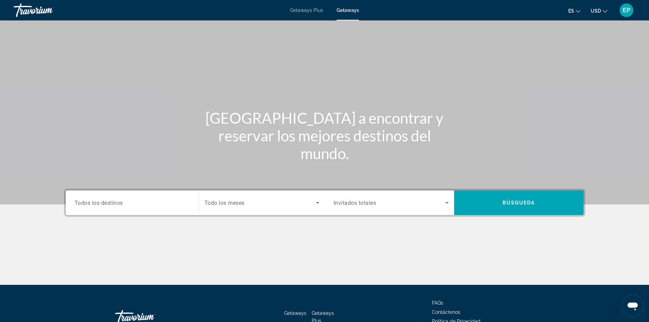
click at [113, 202] on span "Todos los destinos" at bounding box center [99, 202] width 48 height 6
click at [113, 202] on input "Destination Todos los destinos" at bounding box center [132, 203] width 115 height 8
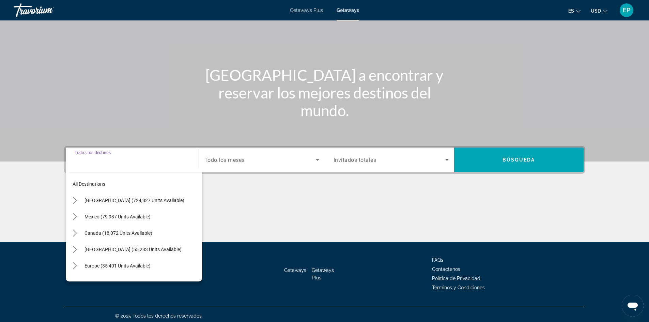
scroll to position [46, 0]
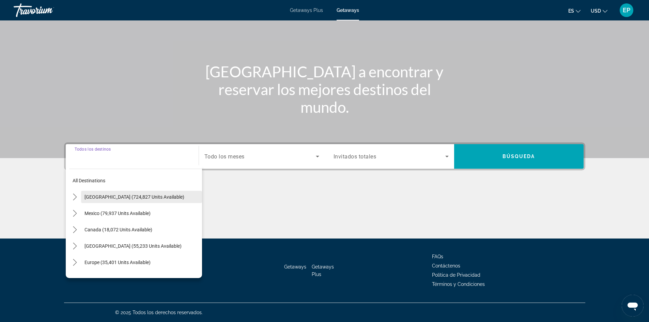
click at [129, 195] on span "[GEOGRAPHIC_DATA] (724,827 units available)" at bounding box center [134, 196] width 100 height 5
type input "**********"
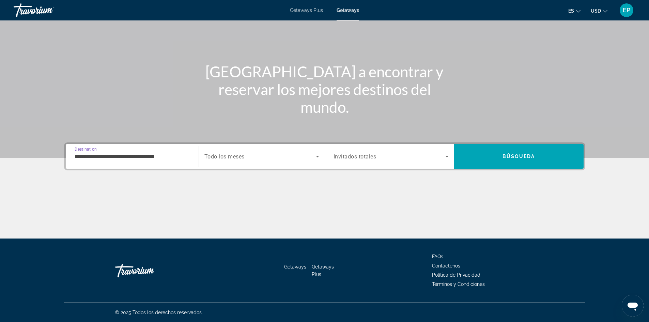
click at [318, 155] on icon "Search widget" at bounding box center [317, 156] width 8 height 8
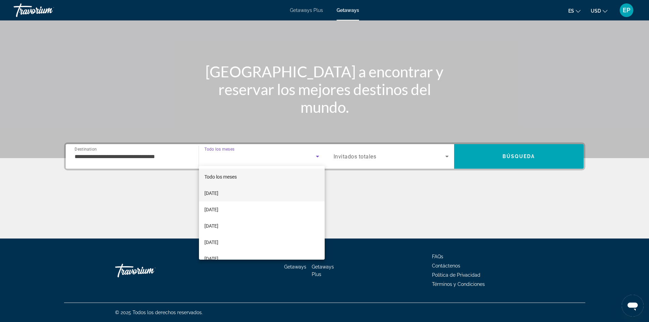
click at [238, 191] on mat-option "[DATE]" at bounding box center [262, 193] width 126 height 16
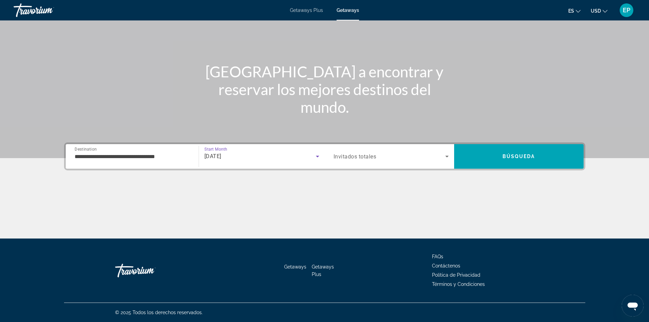
click at [446, 155] on icon "Search widget" at bounding box center [447, 156] width 8 height 8
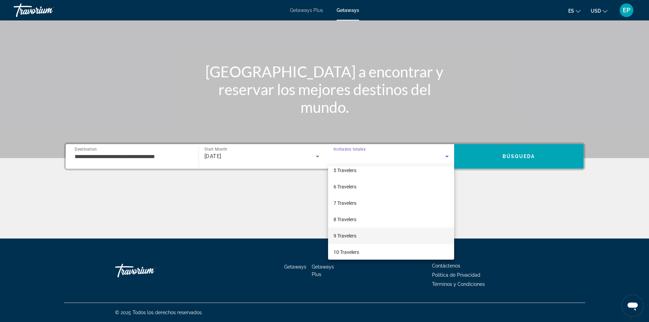
scroll to position [75, 0]
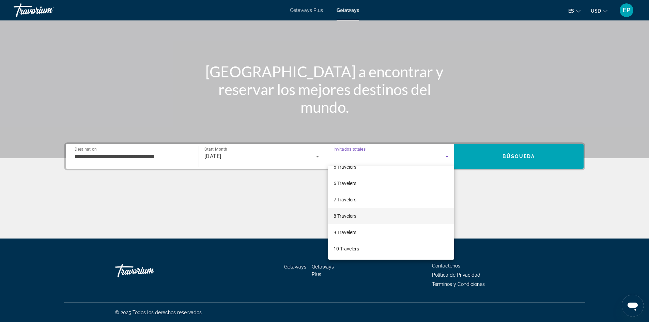
click at [347, 215] on span "8 Travelers" at bounding box center [344, 216] width 23 height 8
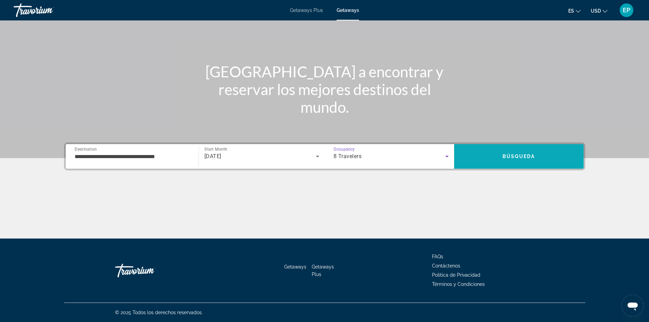
click at [491, 161] on span "Search" at bounding box center [518, 156] width 129 height 16
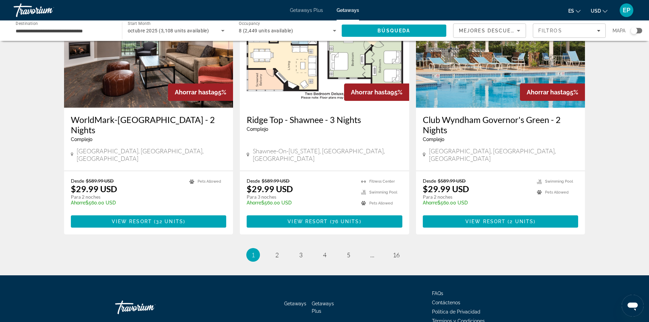
scroll to position [801, 0]
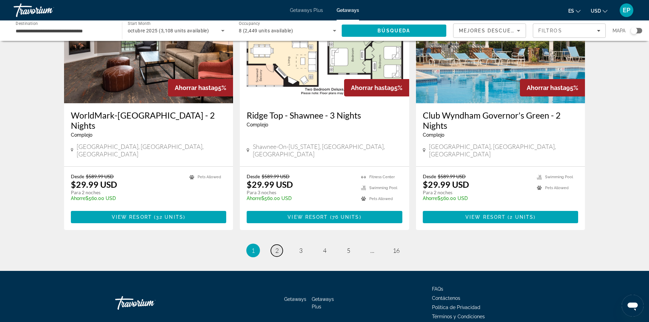
click at [275, 247] on span "2" at bounding box center [276, 250] width 3 height 7
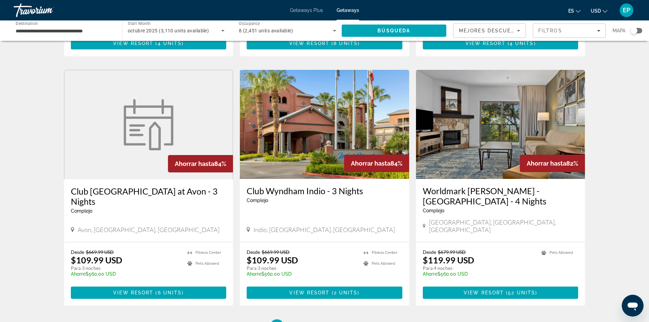
scroll to position [810, 0]
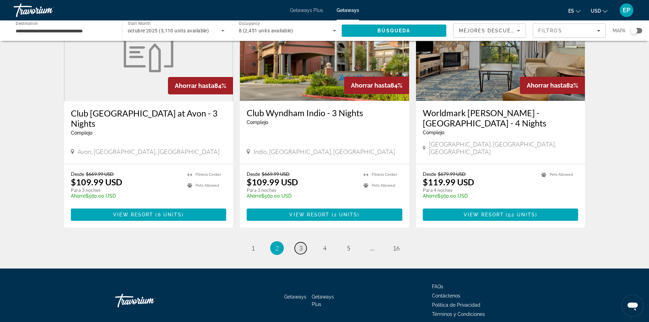
click at [298, 242] on link "page 3" at bounding box center [301, 248] width 12 height 12
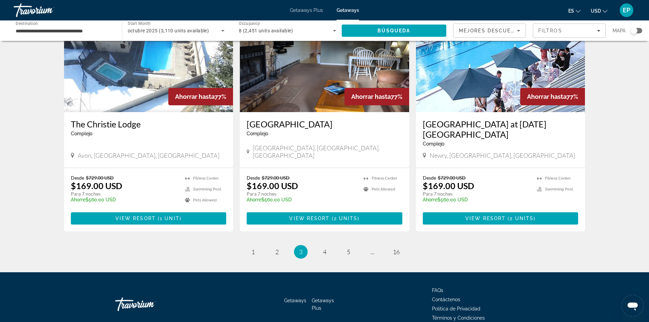
scroll to position [810, 0]
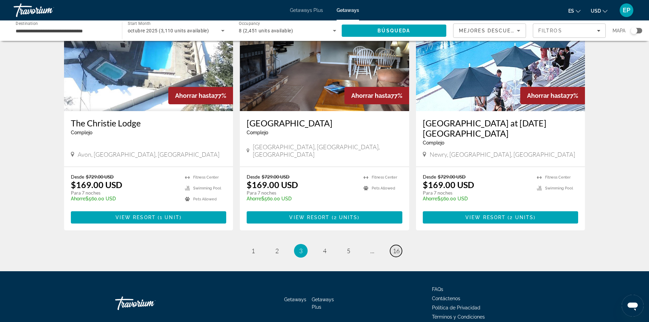
click at [397, 247] on span "16" at bounding box center [396, 250] width 7 height 7
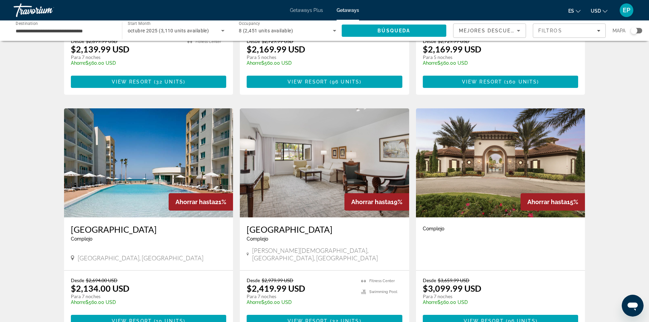
scroll to position [318, 0]
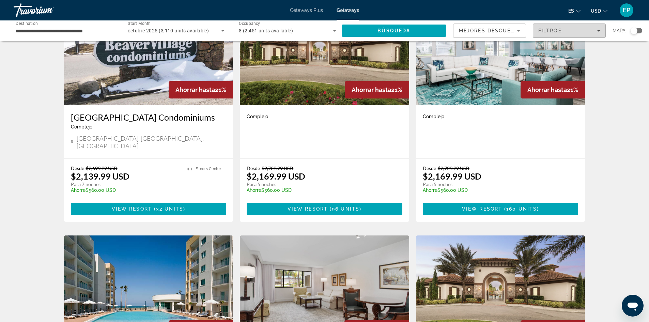
click at [599, 31] on icon "Filters" at bounding box center [598, 30] width 3 height 3
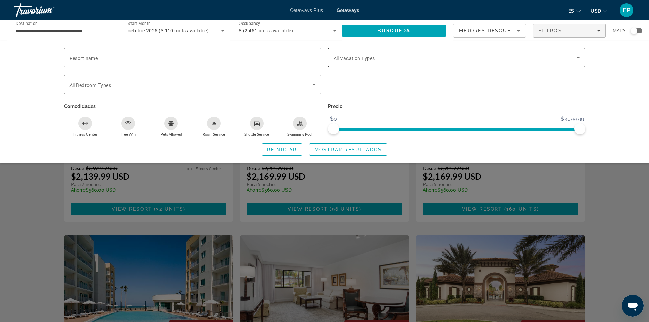
click at [577, 58] on icon "Search widget" at bounding box center [577, 58] width 3 height 2
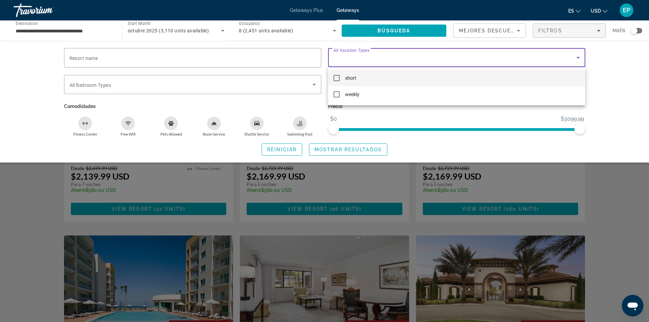
click at [336, 76] on mat-pseudo-checkbox at bounding box center [336, 78] width 6 height 6
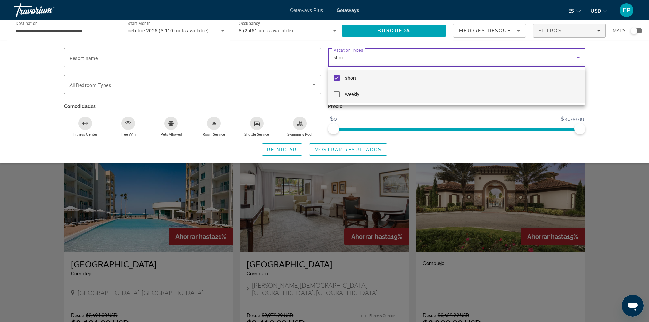
scroll to position [420, 0]
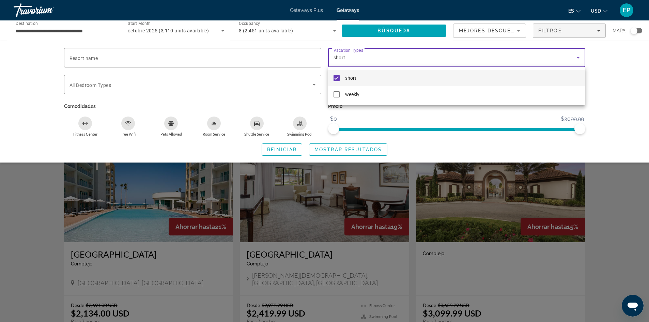
click at [426, 32] on div at bounding box center [324, 161] width 649 height 322
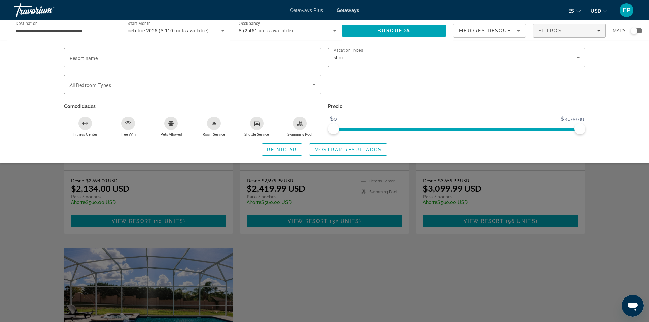
scroll to position [556, 0]
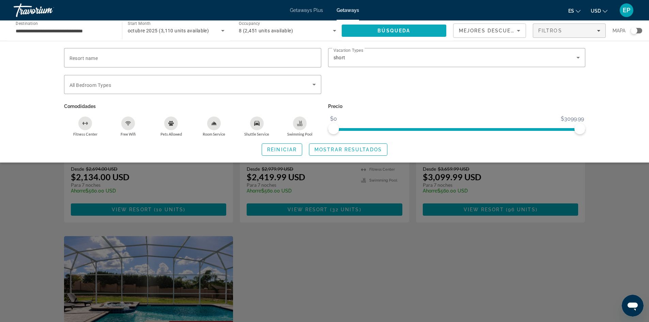
click at [398, 28] on span "Search" at bounding box center [394, 30] width 105 height 16
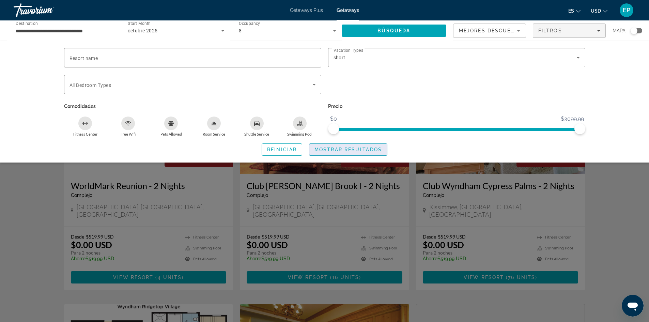
click at [344, 148] on span "Mostrar resultados" at bounding box center [347, 149] width 67 height 5
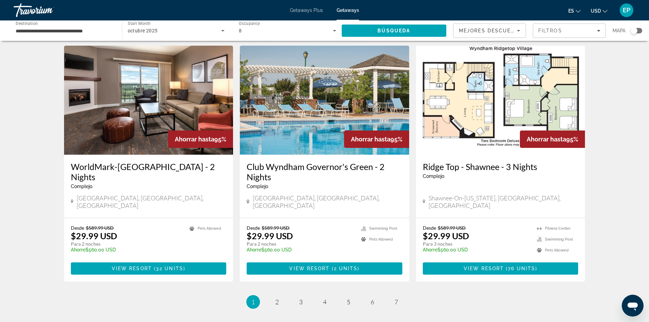
scroll to position [801, 0]
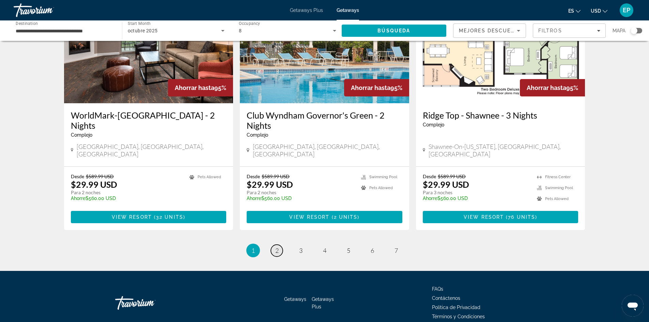
click at [276, 247] on span "2" at bounding box center [276, 250] width 3 height 7
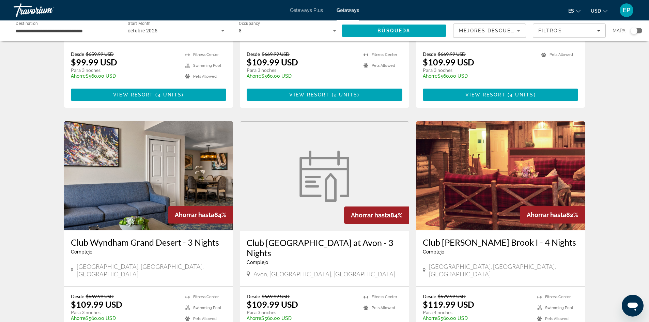
scroll to position [801, 0]
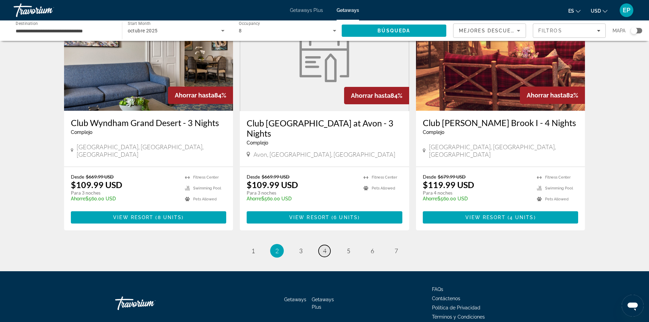
click at [324, 247] on span "4" at bounding box center [324, 250] width 3 height 7
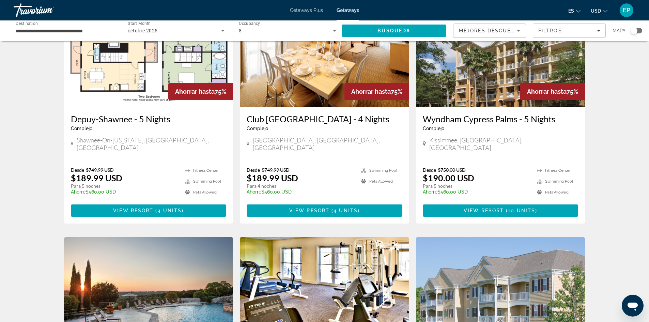
scroll to position [306, 0]
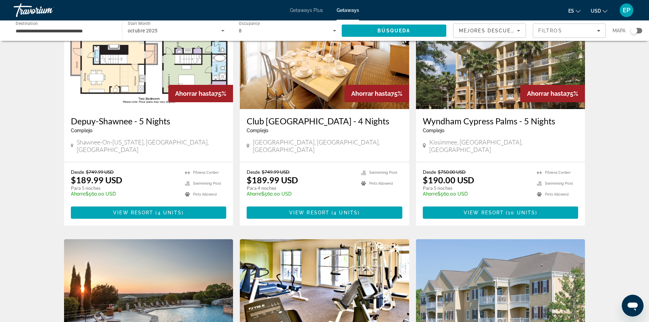
drag, startPoint x: 350, startPoint y: 10, endPoint x: 382, endPoint y: 91, distance: 86.6
click at [382, 91] on div "Ahorrar hasta 75%" at bounding box center [376, 93] width 65 height 17
click at [398, 32] on span "Búsqueda" at bounding box center [393, 30] width 33 height 5
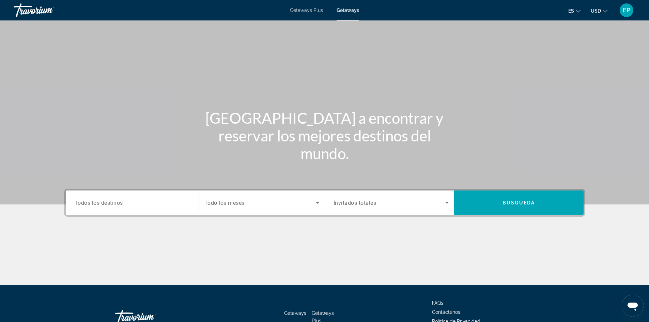
click at [346, 12] on span "Getaways" at bounding box center [347, 9] width 22 height 5
click at [346, 19] on div "Getaways Plus Getaways es English Español Français Italiano Português русский U…" at bounding box center [324, 10] width 649 height 18
click at [119, 205] on span "Todos los destinos" at bounding box center [99, 202] width 48 height 6
click at [119, 205] on input "Destination Todos los destinos" at bounding box center [132, 203] width 115 height 8
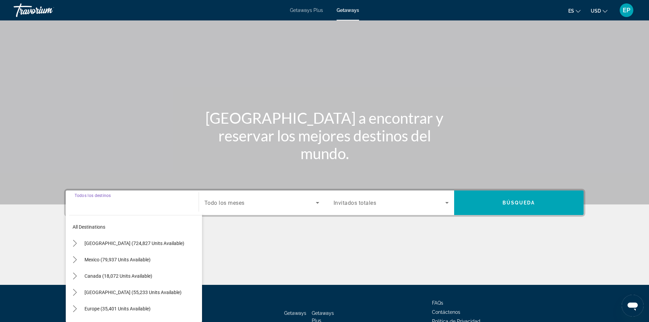
scroll to position [46, 0]
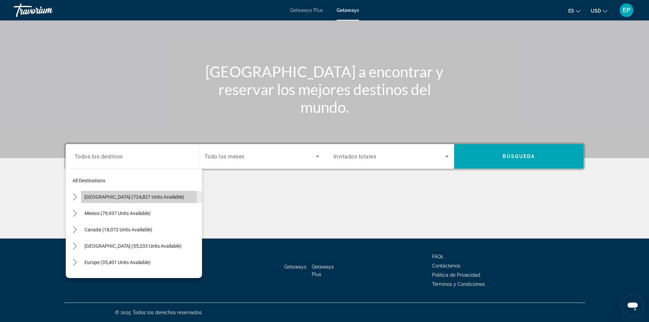
click at [117, 196] on span "[GEOGRAPHIC_DATA] (724,827 units available)" at bounding box center [134, 196] width 100 height 5
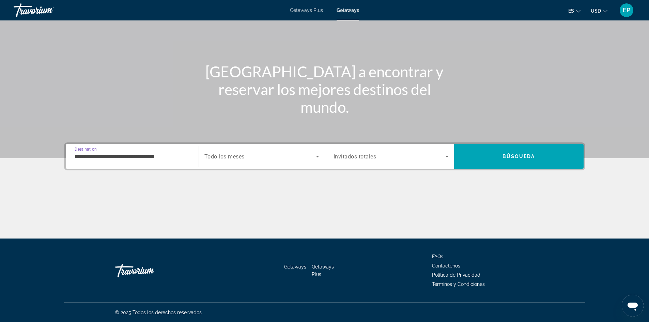
click at [166, 157] on input "**********" at bounding box center [132, 157] width 115 height 8
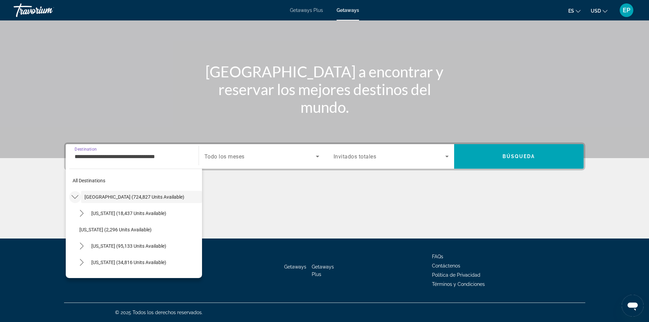
click at [74, 195] on icon "Toggle United States (724,827 units available) submenu" at bounding box center [75, 196] width 7 height 7
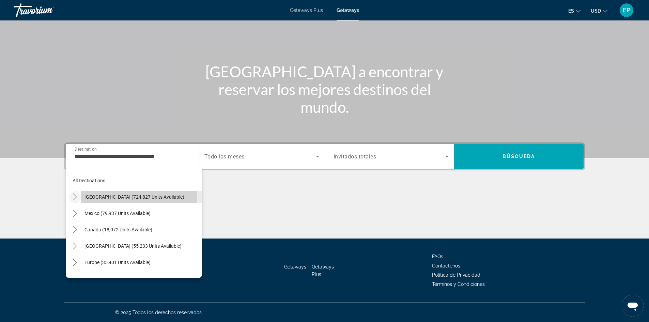
click at [98, 196] on span "[GEOGRAPHIC_DATA] (724,827 units available)" at bounding box center [134, 196] width 100 height 5
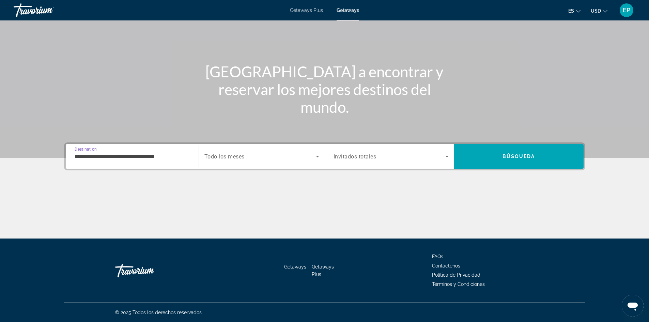
click at [128, 157] on input "**********" at bounding box center [132, 157] width 115 height 8
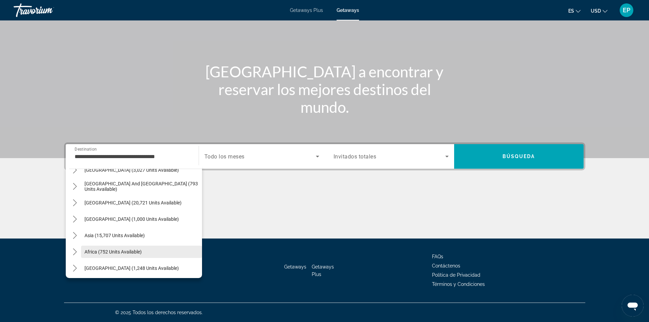
scroll to position [110, 0]
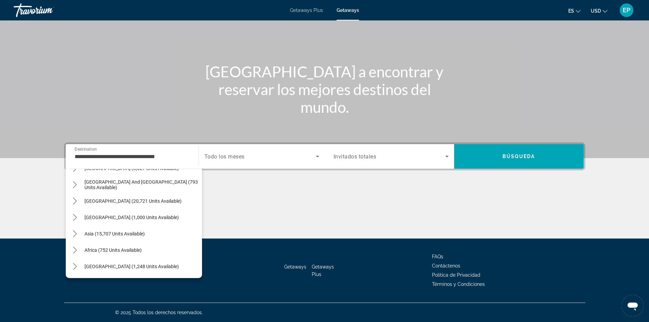
click at [145, 266] on span "[GEOGRAPHIC_DATA] (1,248 units available)" at bounding box center [131, 266] width 94 height 5
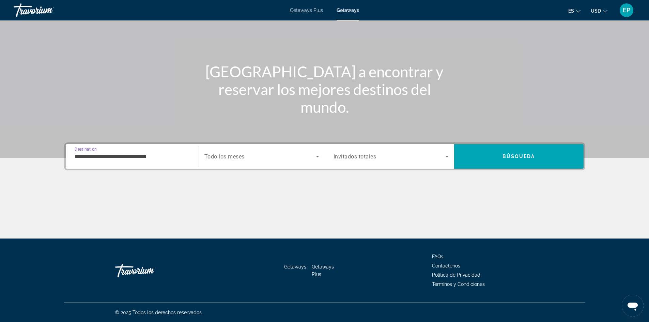
click at [174, 161] on div "**********" at bounding box center [132, 156] width 115 height 19
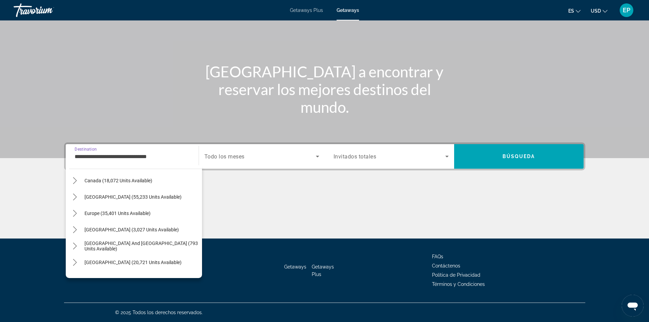
scroll to position [0, 0]
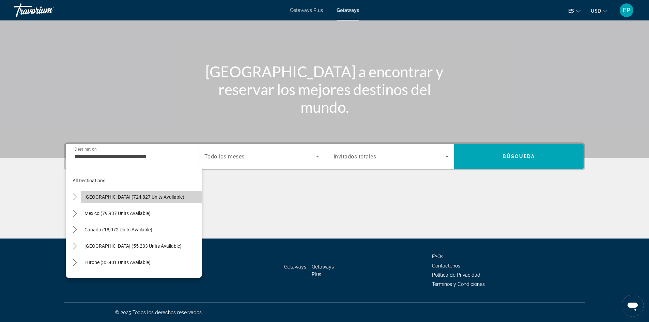
click at [158, 194] on span "[GEOGRAPHIC_DATA] (724,827 units available)" at bounding box center [134, 196] width 100 height 5
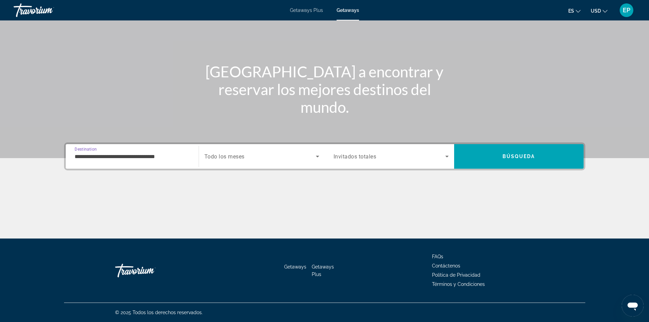
click at [174, 157] on input "**********" at bounding box center [132, 157] width 115 height 8
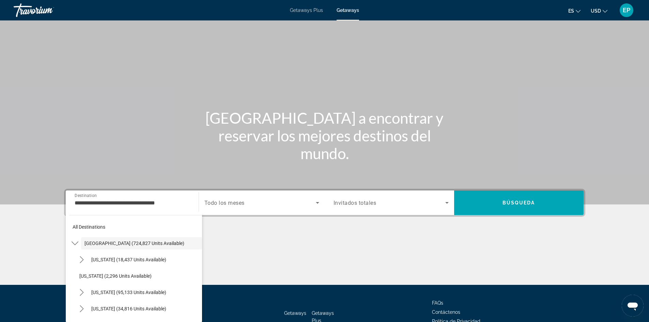
click at [232, 232] on div "**********" at bounding box center [324, 237] width 548 height 96
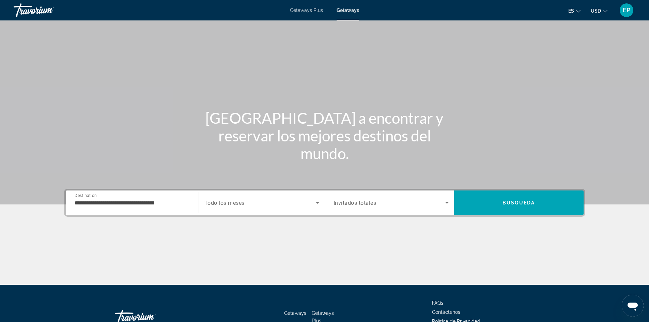
scroll to position [46, 0]
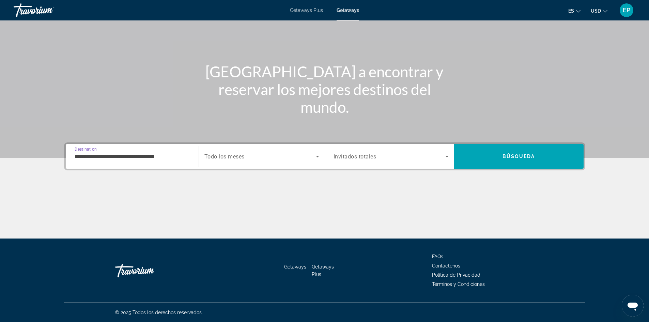
click at [85, 156] on input "**********" at bounding box center [132, 157] width 115 height 8
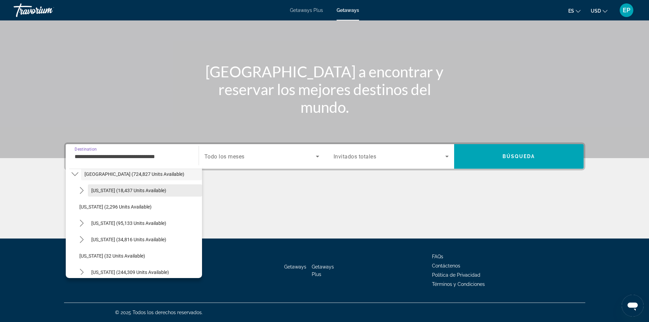
scroll to position [34, 0]
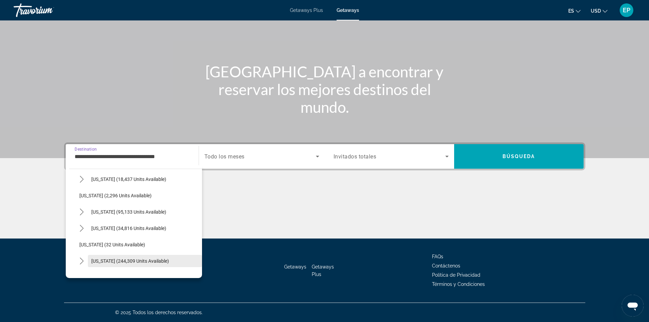
click at [116, 260] on span "[US_STATE] (244,309 units available)" at bounding box center [130, 260] width 78 height 5
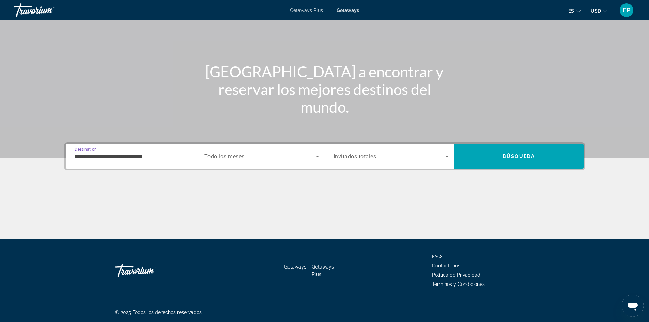
click at [169, 156] on input "**********" at bounding box center [132, 157] width 115 height 8
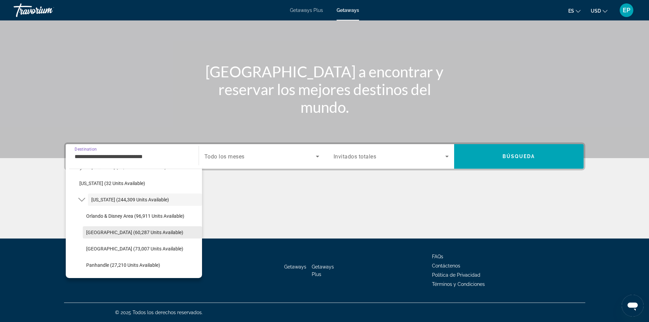
scroll to position [107, 0]
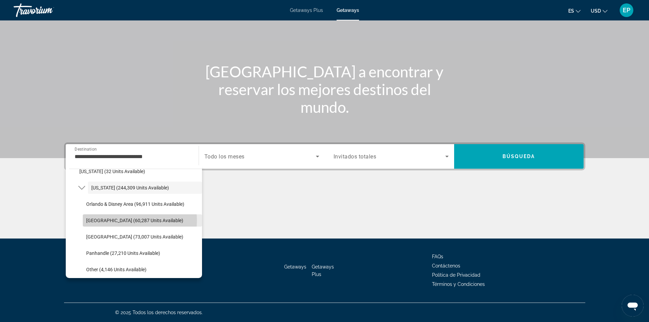
click at [122, 220] on span "[GEOGRAPHIC_DATA] (60,287 units available)" at bounding box center [134, 220] width 97 height 5
type input "**********"
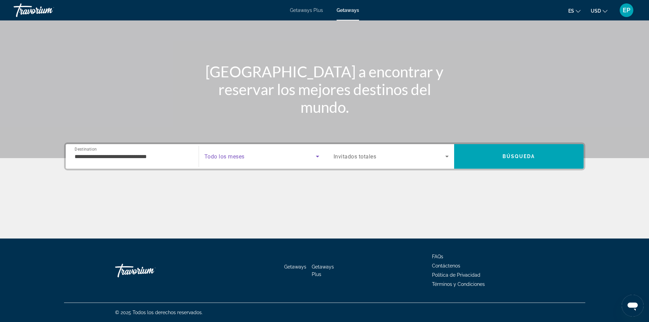
click at [318, 156] on icon "Search widget" at bounding box center [317, 157] width 3 height 2
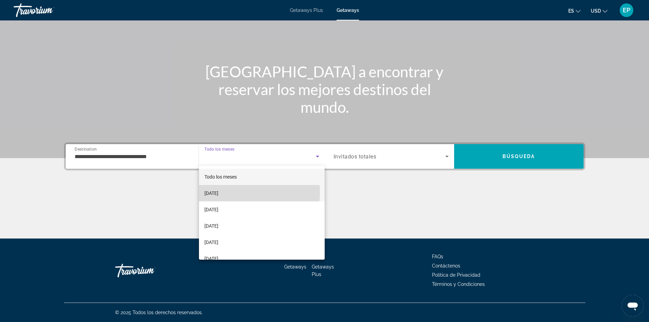
click at [218, 192] on span "[DATE]" at bounding box center [211, 193] width 14 height 8
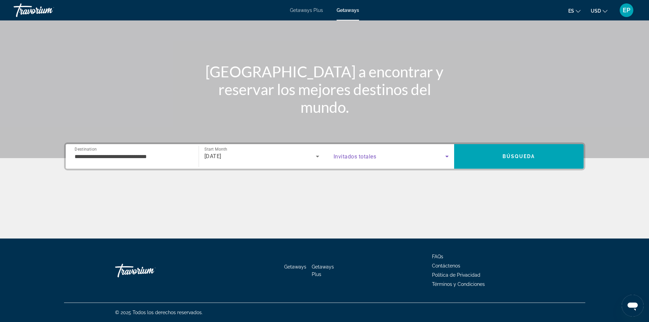
click at [447, 155] on icon "Search widget" at bounding box center [447, 156] width 8 height 8
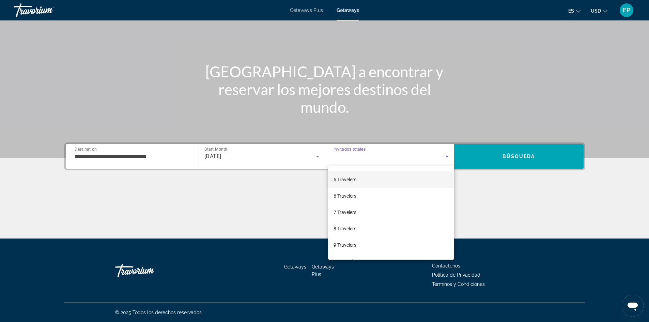
scroll to position [68, 0]
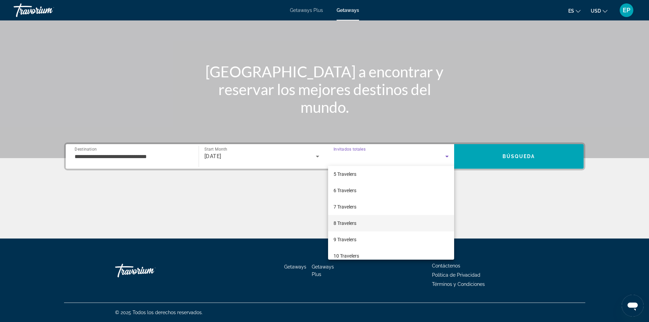
click at [355, 221] on span "8 Travelers" at bounding box center [344, 223] width 23 height 8
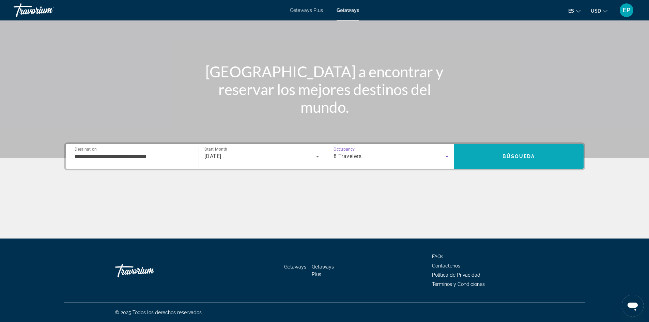
click at [499, 156] on span "Search" at bounding box center [518, 156] width 129 height 16
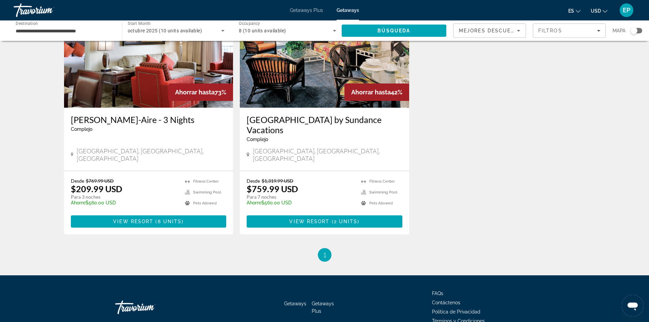
scroll to position [27, 0]
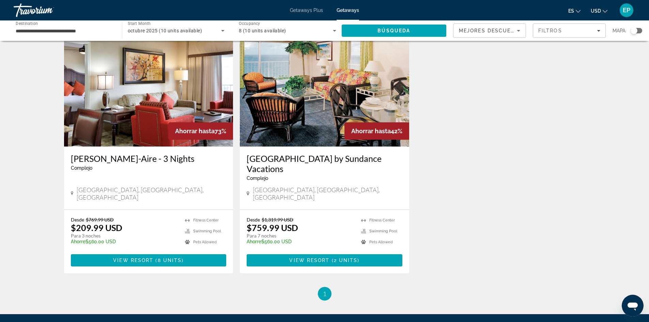
click at [197, 102] on img "Main content" at bounding box center [148, 91] width 169 height 109
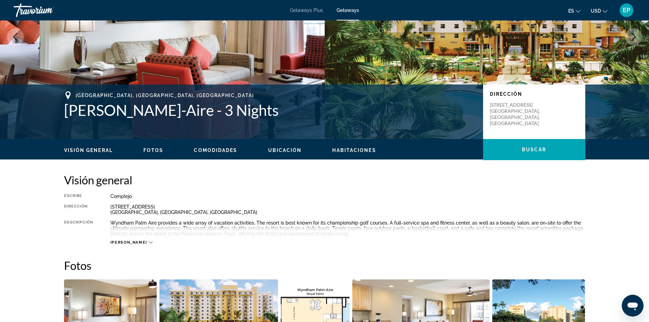
scroll to position [102, 0]
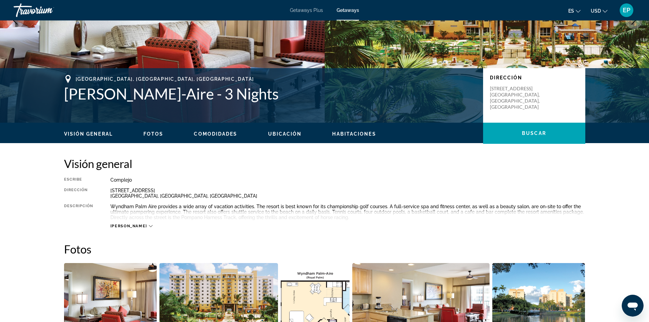
click at [149, 134] on span "Fotos" at bounding box center [153, 133] width 20 height 5
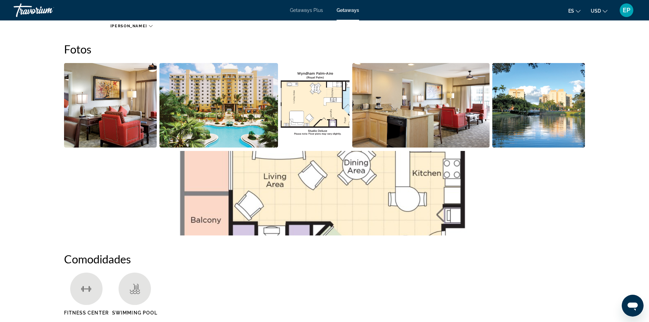
scroll to position [303, 0]
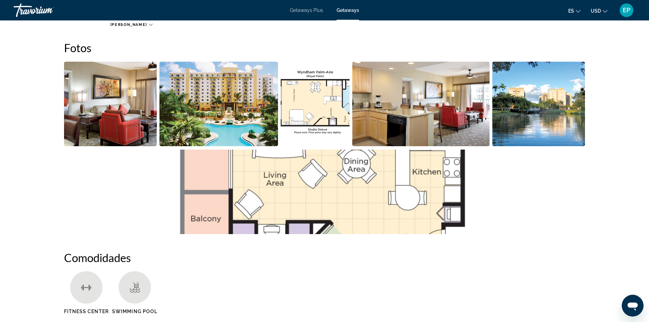
click at [212, 118] on img "Open full-screen image slider" at bounding box center [218, 104] width 118 height 84
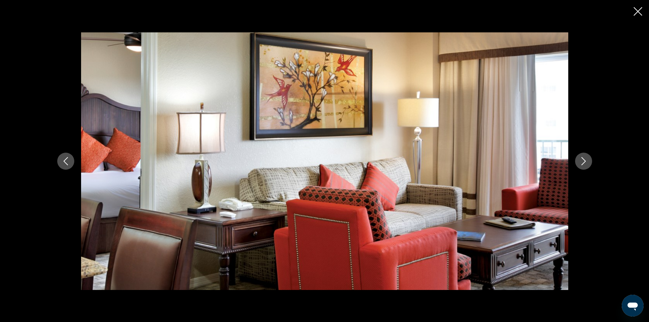
click at [587, 162] on icon "Next image" at bounding box center [583, 161] width 8 height 8
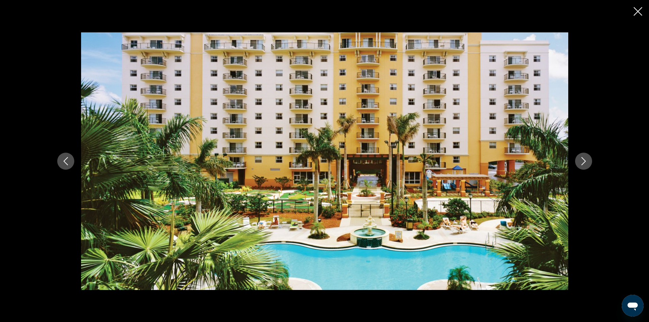
click at [587, 162] on icon "Next image" at bounding box center [583, 161] width 8 height 8
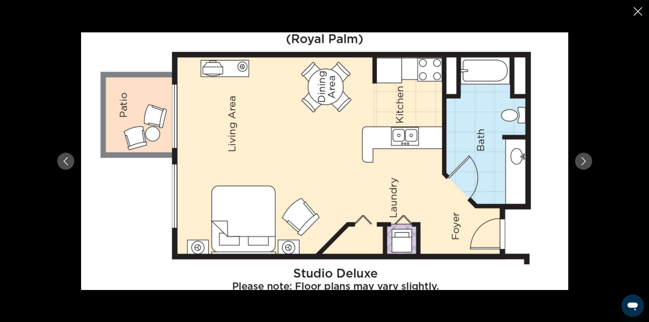
click at [586, 160] on icon "Next image" at bounding box center [583, 161] width 8 height 8
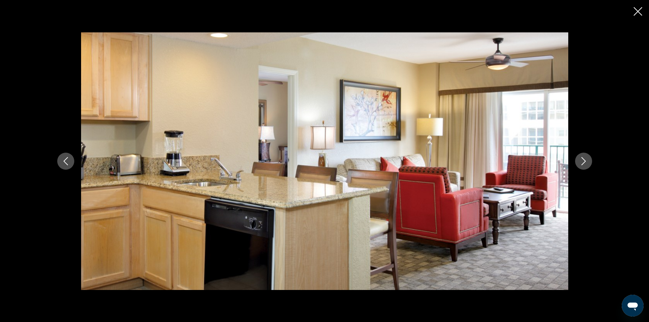
click at [586, 160] on icon "Next image" at bounding box center [583, 161] width 8 height 8
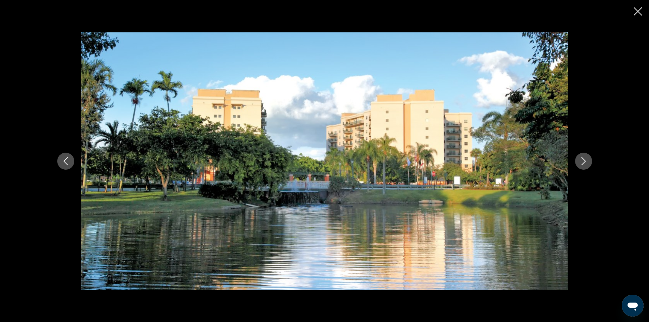
click at [586, 160] on icon "Next image" at bounding box center [583, 161] width 8 height 8
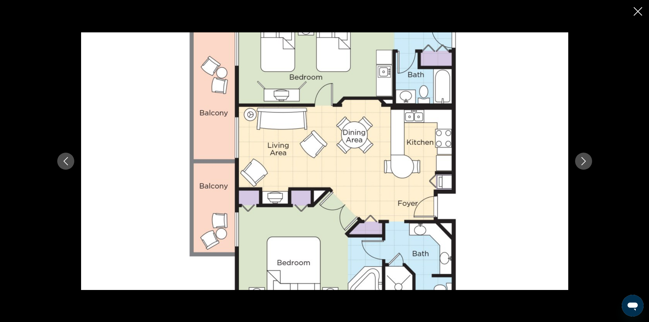
click at [586, 160] on icon "Next image" at bounding box center [583, 161] width 8 height 8
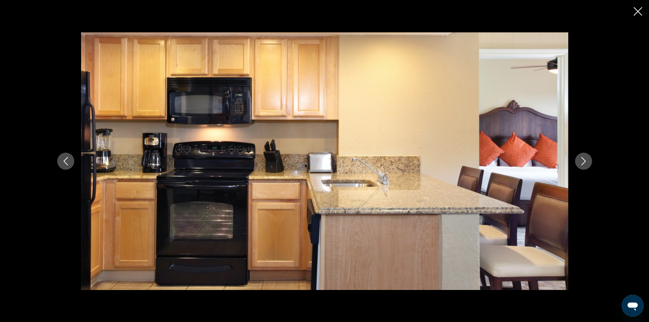
click at [586, 159] on icon "Next image" at bounding box center [583, 161] width 8 height 8
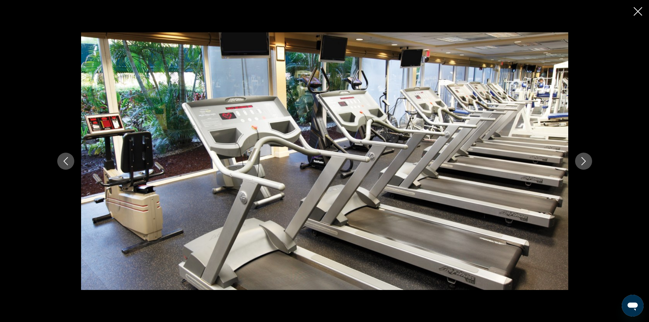
click at [586, 159] on icon "Next image" at bounding box center [583, 161] width 8 height 8
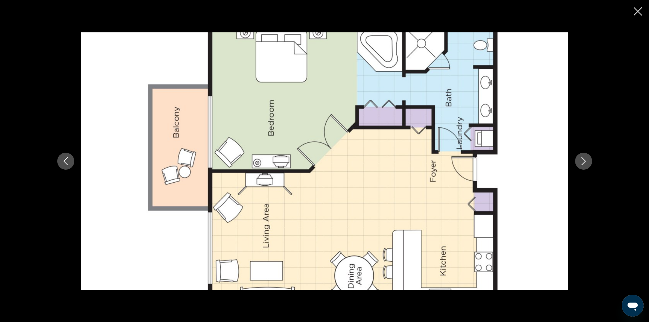
click at [586, 159] on icon "Next image" at bounding box center [583, 161] width 8 height 8
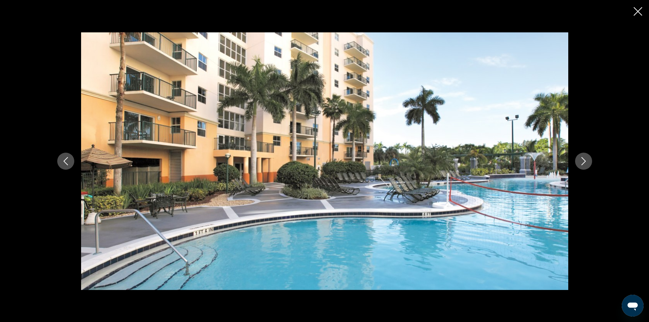
click at [585, 157] on icon "Next image" at bounding box center [583, 161] width 8 height 8
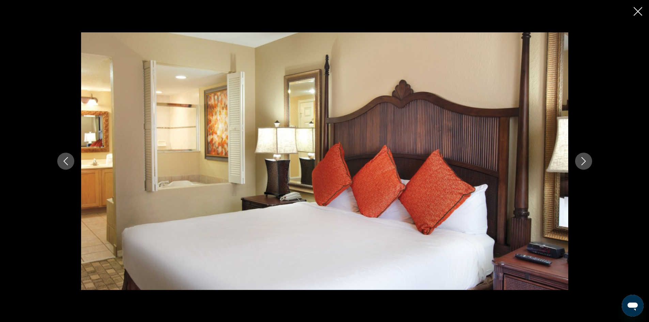
click at [585, 157] on icon "Next image" at bounding box center [583, 161] width 8 height 8
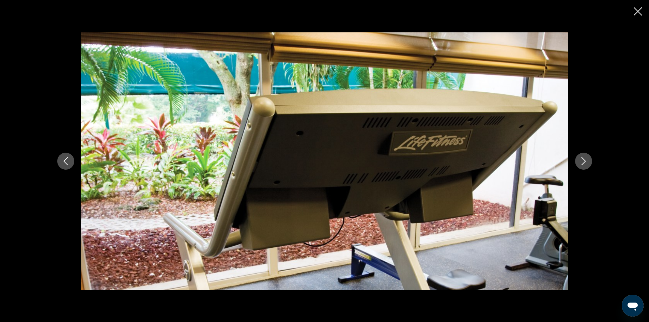
click at [585, 157] on icon "Next image" at bounding box center [583, 161] width 8 height 8
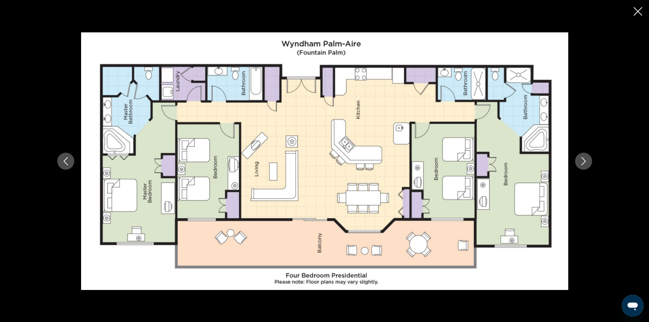
click at [585, 157] on icon "Next image" at bounding box center [583, 161] width 8 height 8
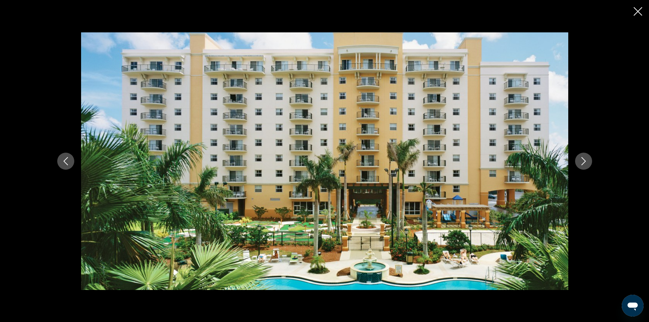
click at [585, 157] on icon "Next image" at bounding box center [583, 161] width 8 height 8
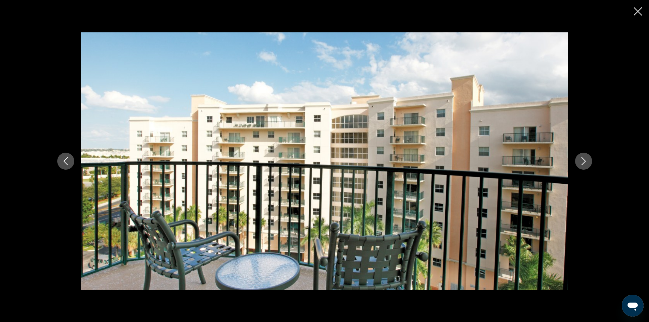
click at [585, 157] on icon "Next image" at bounding box center [583, 161] width 8 height 8
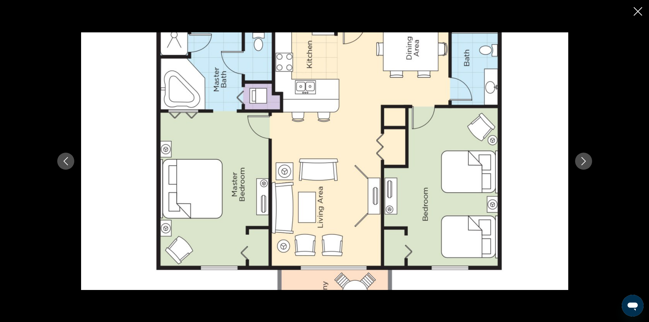
click at [585, 157] on icon "Next image" at bounding box center [583, 161] width 8 height 8
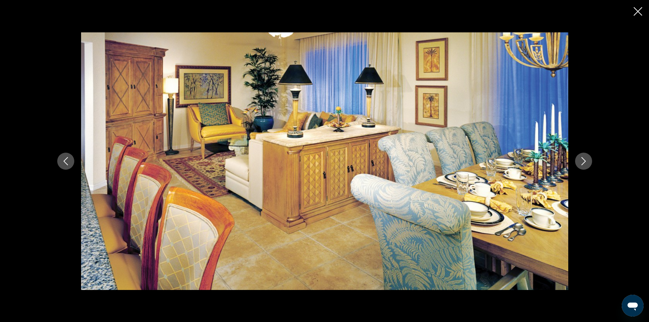
click at [590, 161] on button "Next image" at bounding box center [583, 161] width 17 height 17
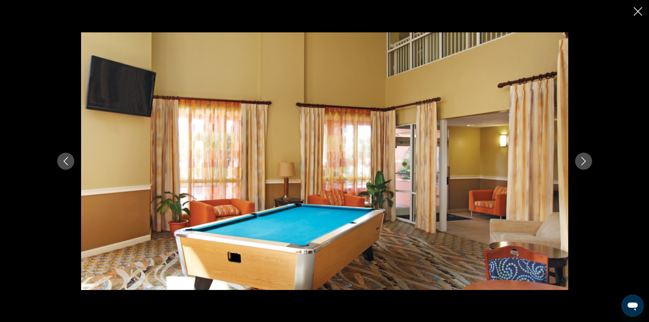
click at [635, 9] on icon "Close slideshow" at bounding box center [637, 11] width 9 height 9
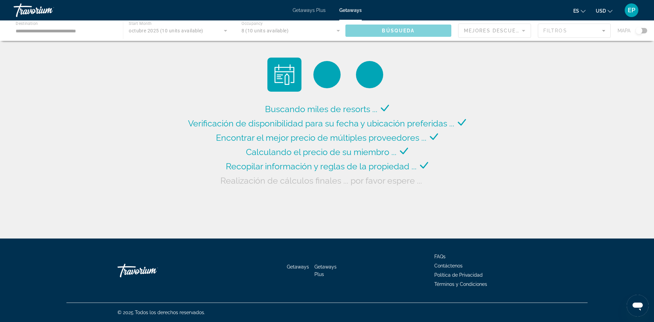
click at [339, 30] on div "Main content" at bounding box center [327, 30] width 654 height 20
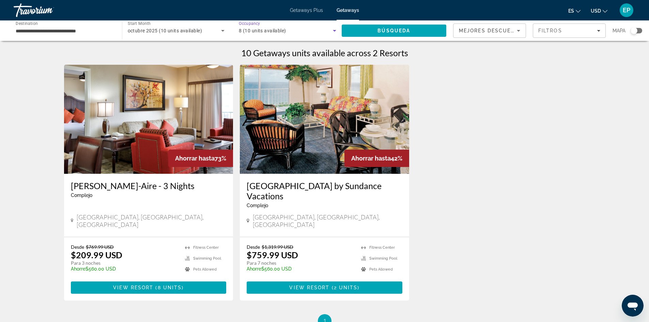
click at [264, 30] on span "8 (10 units available)" at bounding box center [262, 30] width 47 height 5
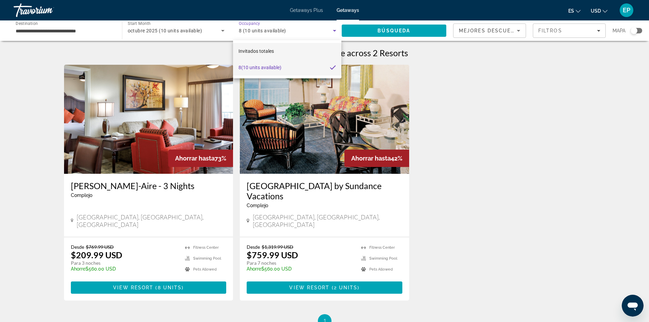
click at [267, 51] on span "Invitados totales" at bounding box center [255, 50] width 35 height 5
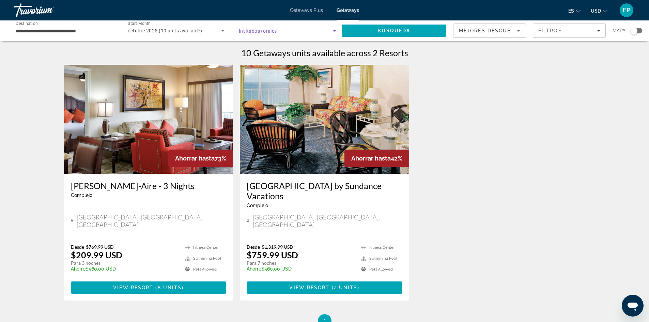
click at [332, 31] on icon "Search widget" at bounding box center [334, 31] width 8 height 8
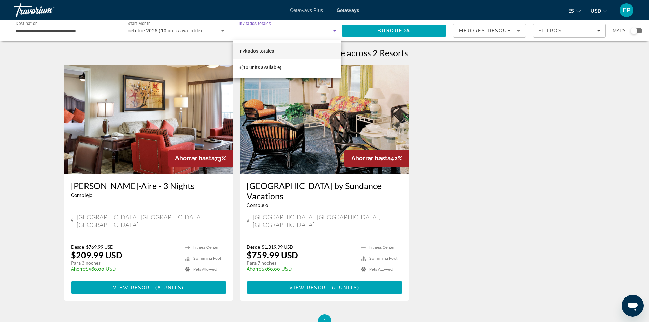
click at [359, 101] on div at bounding box center [324, 161] width 649 height 322
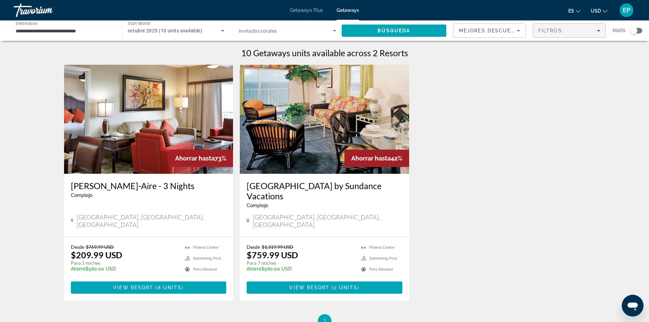
click at [597, 30] on icon "Filters" at bounding box center [598, 30] width 3 height 3
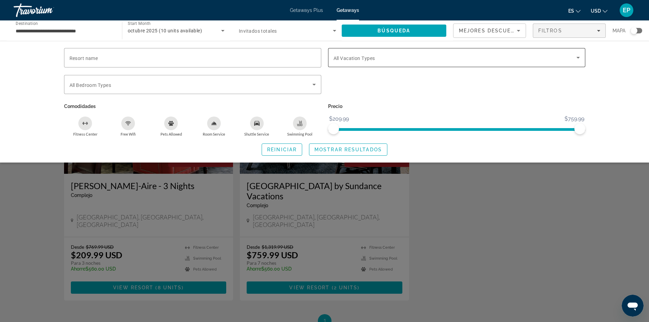
click at [577, 56] on icon "Search widget" at bounding box center [578, 57] width 8 height 8
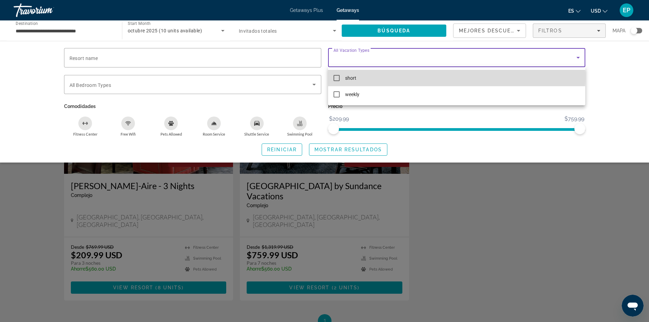
click at [337, 75] on mat-pseudo-checkbox at bounding box center [336, 78] width 6 height 6
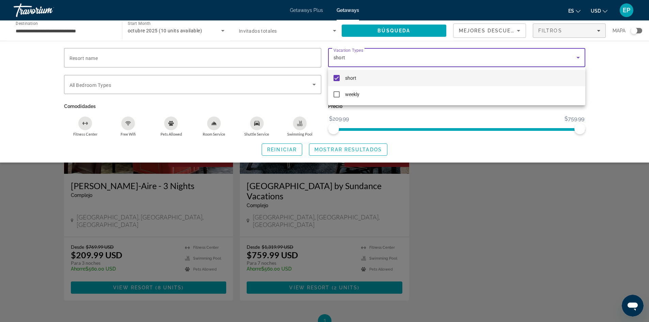
drag, startPoint x: 634, startPoint y: 104, endPoint x: 605, endPoint y: 94, distance: 30.5
click at [634, 104] on div at bounding box center [324, 161] width 649 height 322
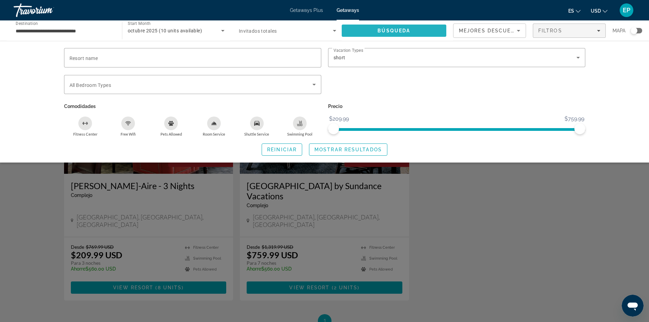
click at [370, 26] on span "Search" at bounding box center [394, 30] width 105 height 16
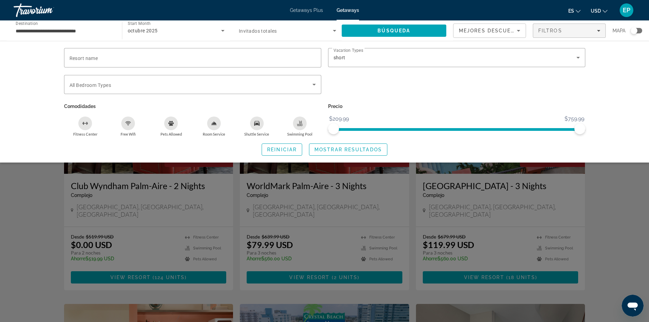
click at [374, 188] on div "Search widget" at bounding box center [324, 212] width 649 height 220
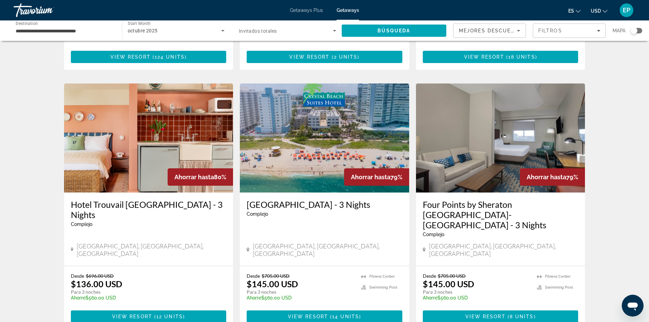
scroll to position [272, 0]
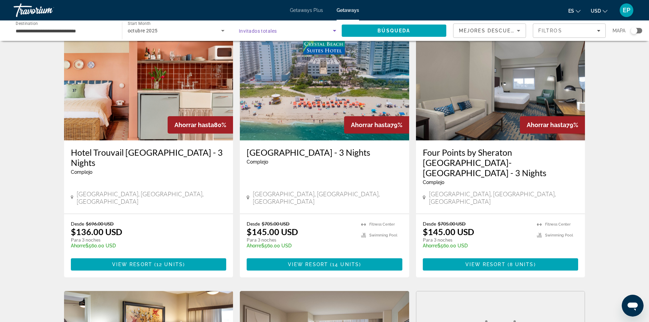
click at [335, 28] on icon "Search widget" at bounding box center [334, 31] width 8 height 8
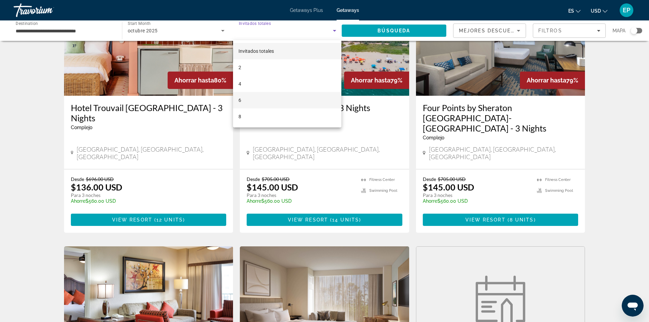
scroll to position [306, 0]
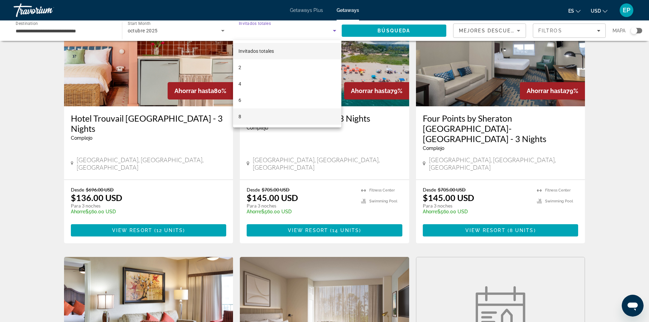
click at [266, 113] on mat-option "8" at bounding box center [287, 116] width 108 height 16
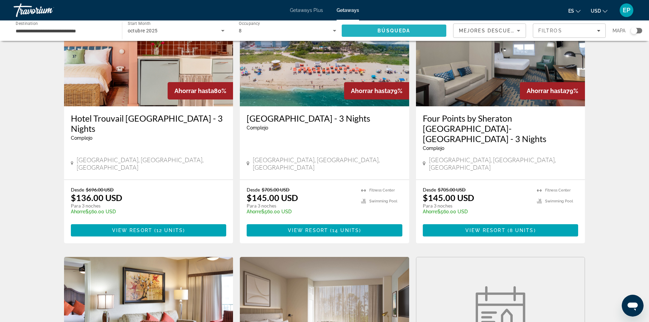
click at [394, 31] on span "Búsqueda" at bounding box center [393, 30] width 33 height 5
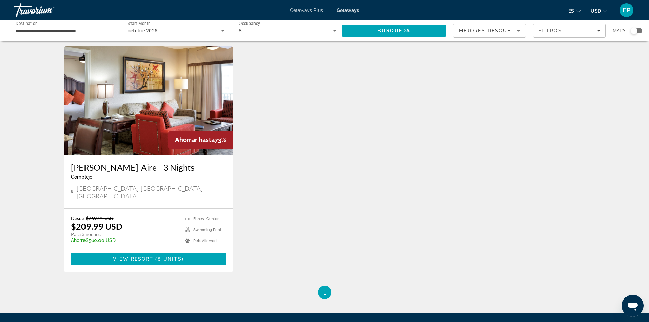
scroll to position [34, 0]
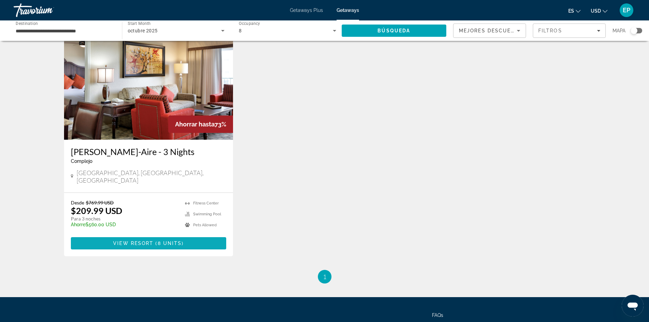
click at [156, 240] on span "( 8 units )" at bounding box center [168, 242] width 30 height 5
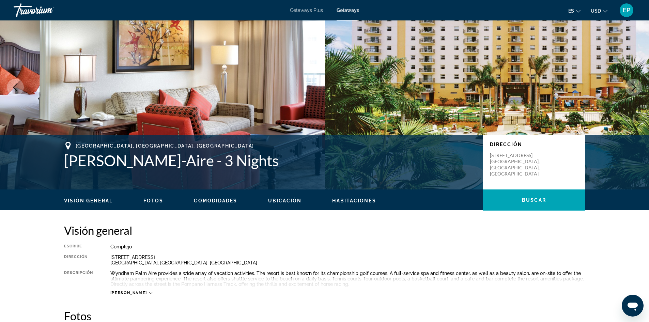
scroll to position [34, 0]
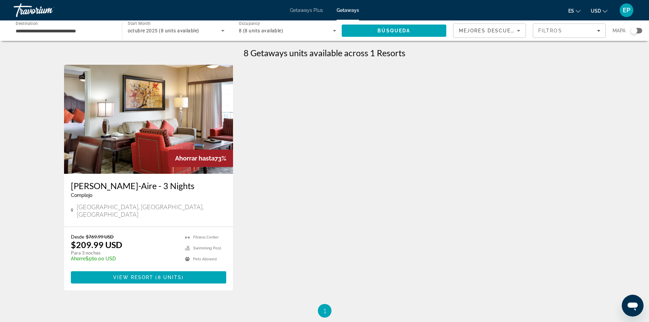
click at [335, 30] on icon "Search widget" at bounding box center [334, 31] width 8 height 8
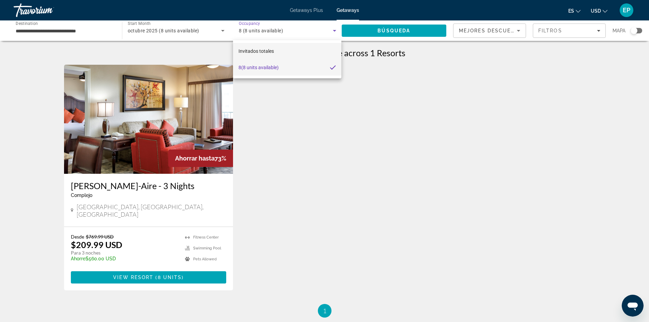
click at [268, 51] on span "Invitados totales" at bounding box center [255, 50] width 35 height 5
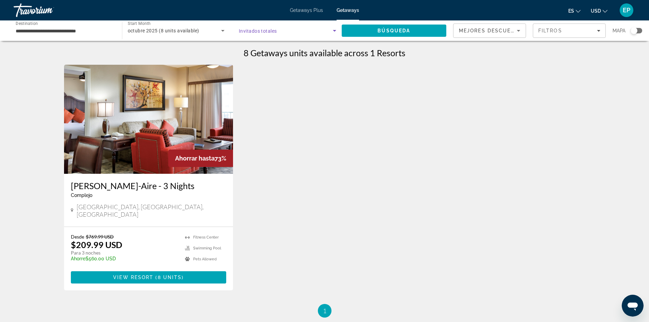
click at [331, 29] on icon "Search widget" at bounding box center [334, 31] width 8 height 8
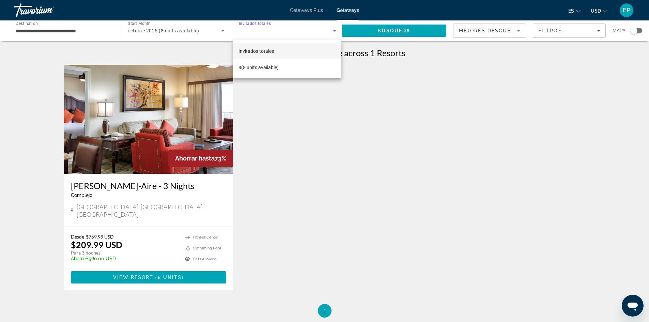
click at [190, 28] on div at bounding box center [324, 161] width 649 height 322
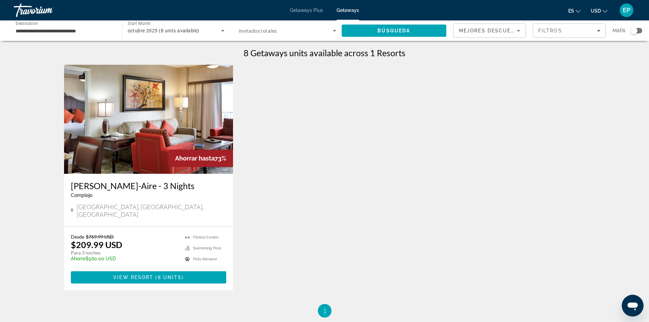
click at [219, 29] on icon "Search widget" at bounding box center [223, 31] width 8 height 8
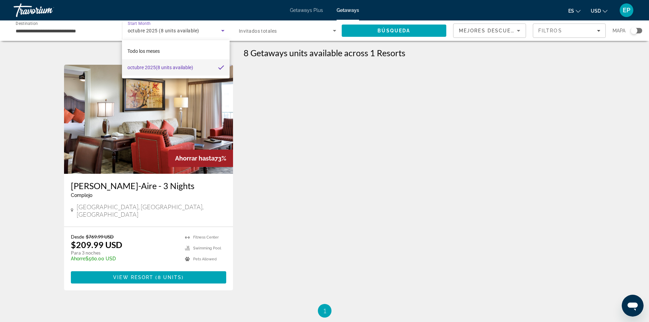
drag, startPoint x: 293, startPoint y: 97, endPoint x: 307, endPoint y: 89, distance: 16.9
click at [294, 97] on div at bounding box center [324, 161] width 649 height 322
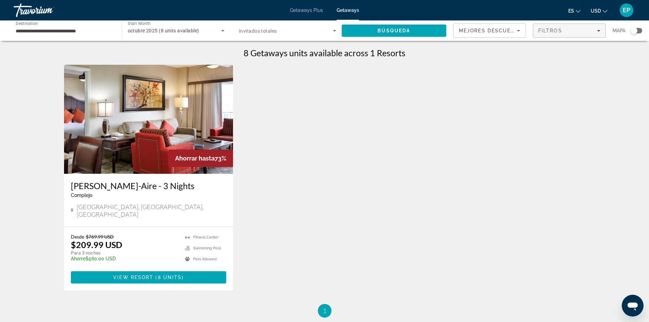
click at [598, 30] on icon "Filters" at bounding box center [598, 30] width 3 height 3
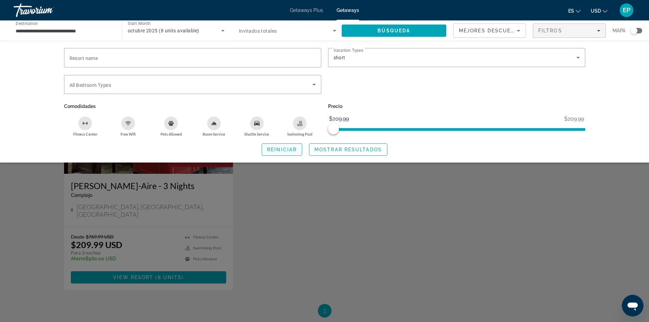
click at [289, 151] on span "Reiniciar" at bounding box center [282, 149] width 30 height 5
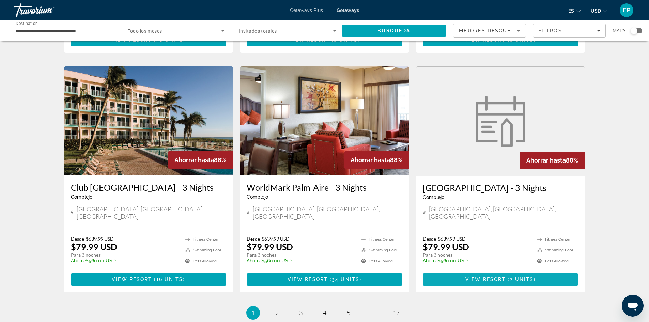
scroll to position [781, 0]
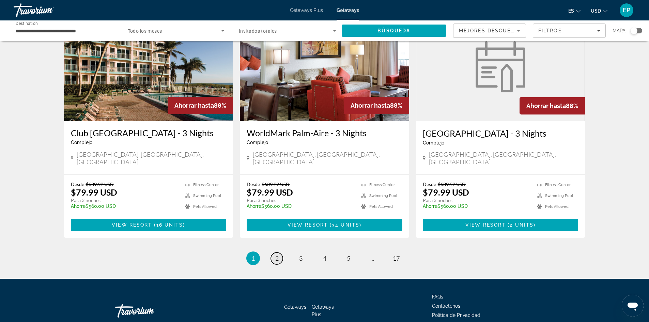
click at [275, 254] on span "2" at bounding box center [276, 257] width 3 height 7
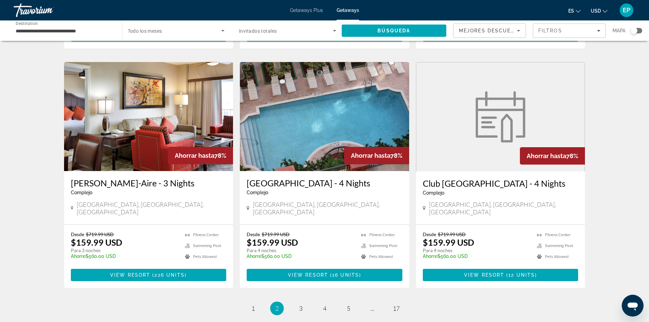
scroll to position [801, 0]
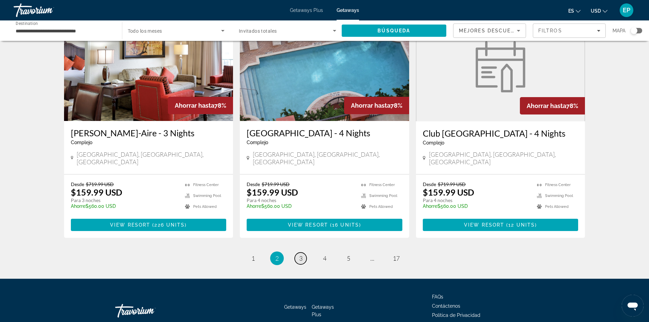
click at [300, 254] on span "3" at bounding box center [300, 257] width 3 height 7
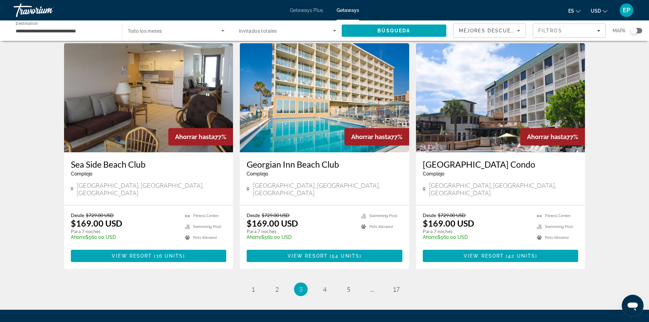
scroll to position [749, 0]
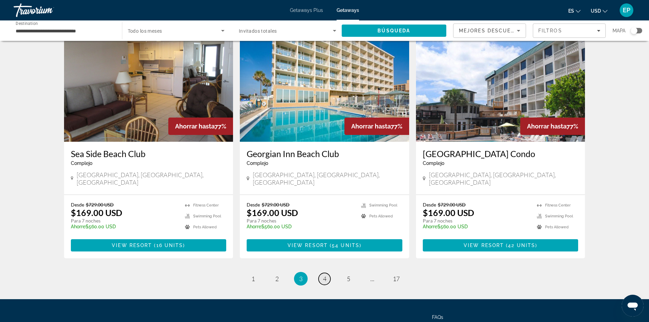
click at [324, 275] on span "4" at bounding box center [324, 278] width 3 height 7
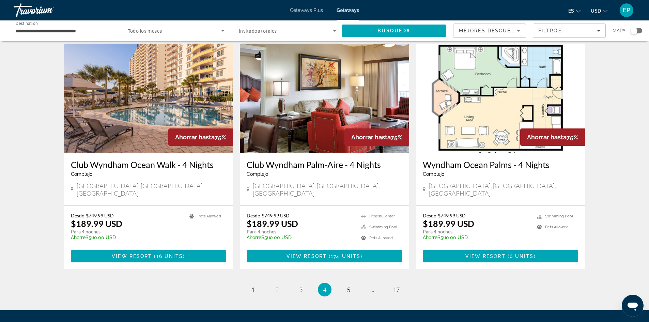
scroll to position [749, 0]
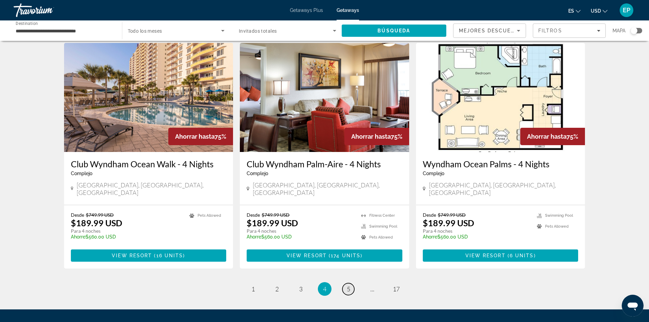
click at [350, 283] on link "page 5" at bounding box center [348, 289] width 12 height 12
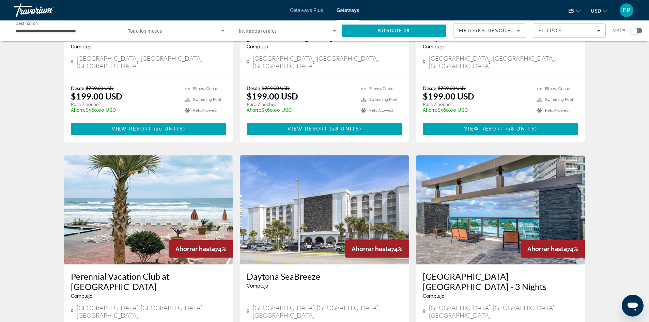
scroll to position [647, 0]
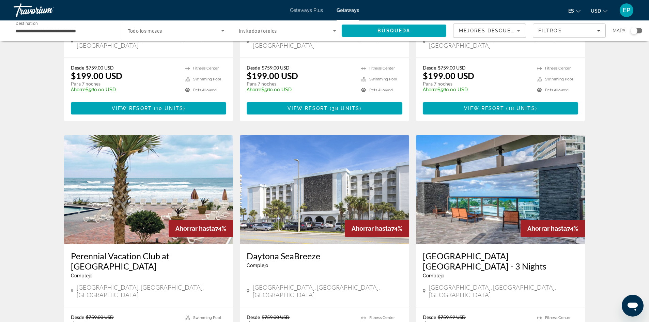
click at [500, 182] on img "Main content" at bounding box center [500, 189] width 169 height 109
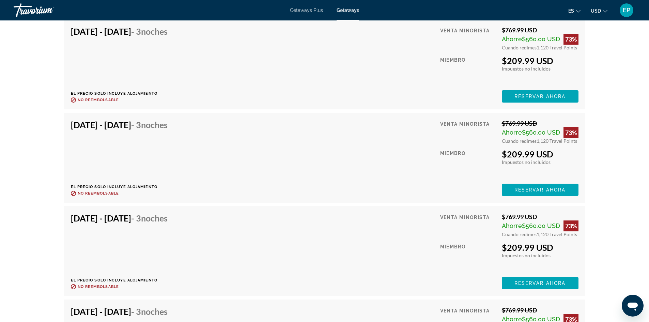
scroll to position [1569, 0]
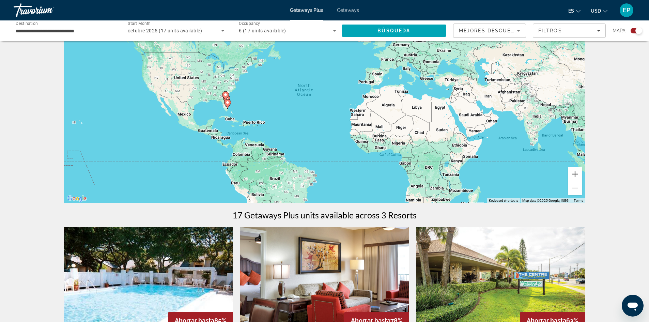
scroll to position [102, 0]
